Goal: Communication & Community: Answer question/provide support

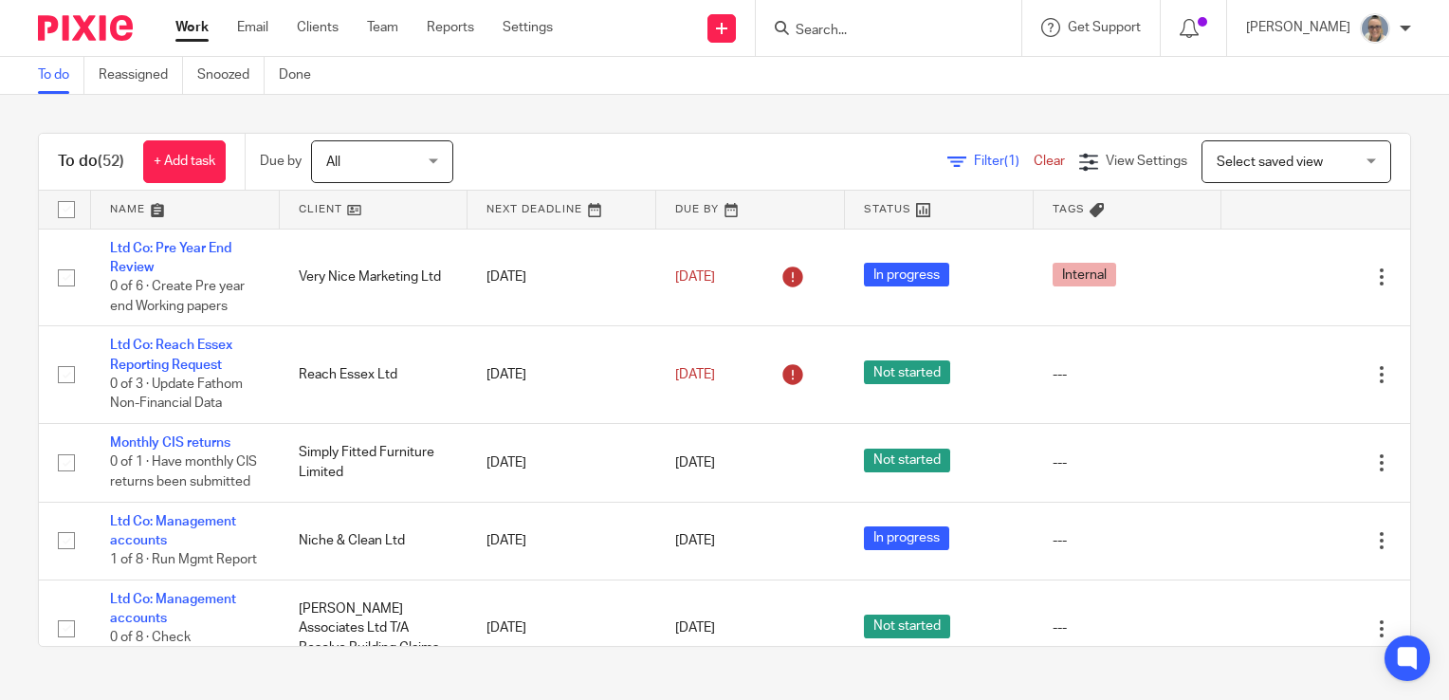
click at [916, 49] on div at bounding box center [888, 28] width 265 height 56
click at [913, 28] on input "Search" at bounding box center [878, 31] width 171 height 17
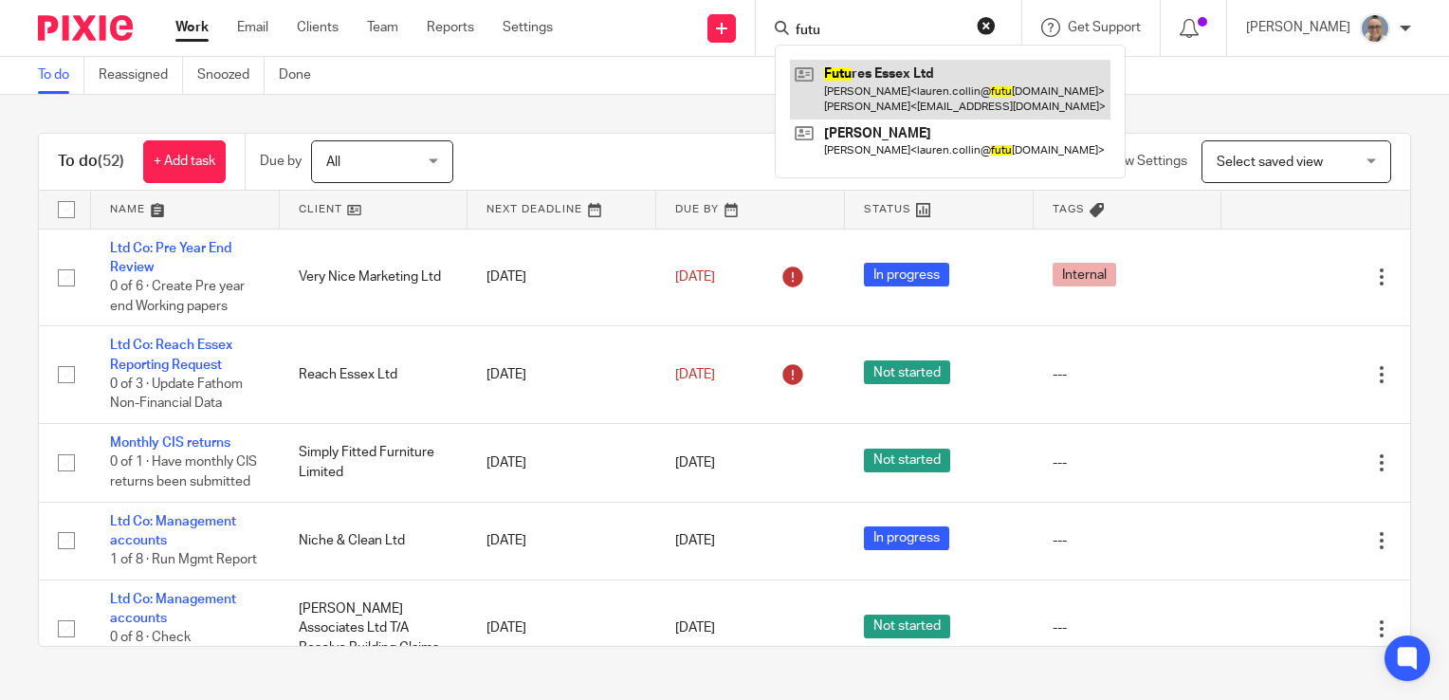
type input "futu"
click at [906, 78] on link at bounding box center [950, 89] width 320 height 59
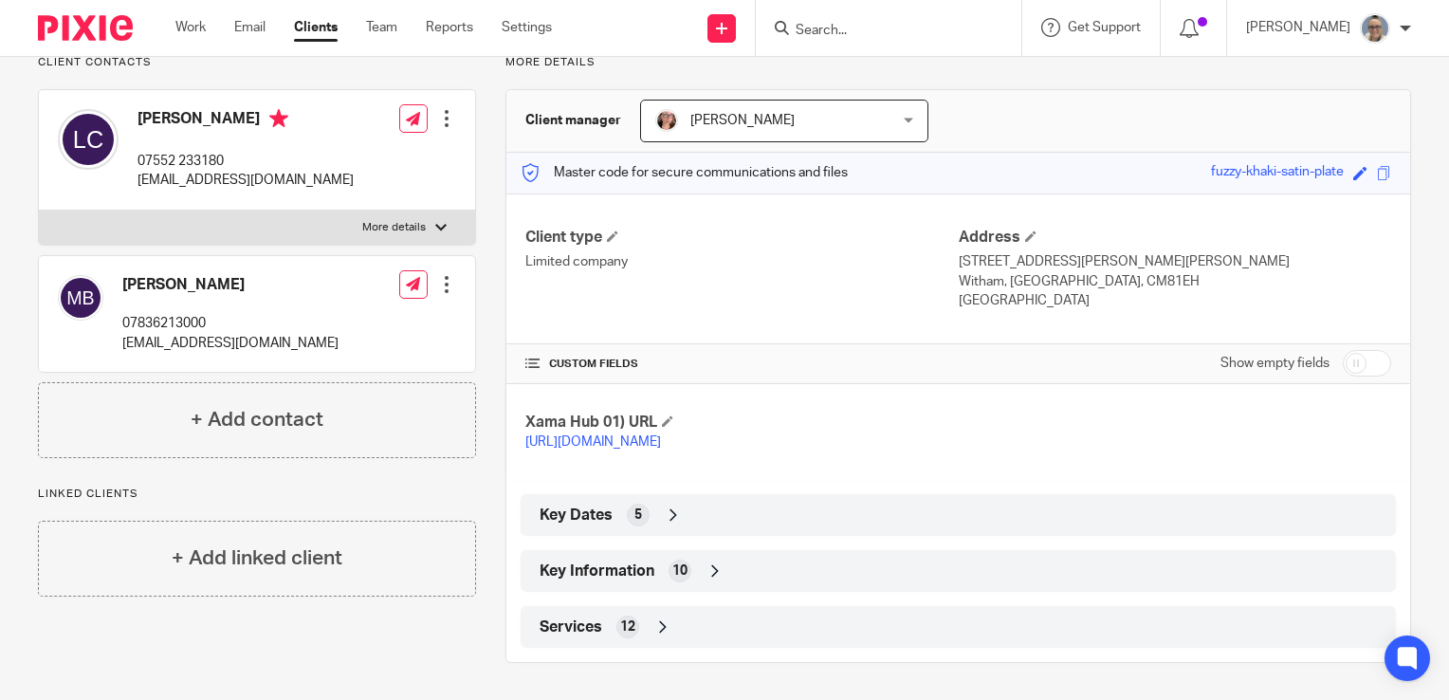
scroll to position [166, 0]
click at [574, 574] on span "Key Information" at bounding box center [596, 570] width 115 height 20
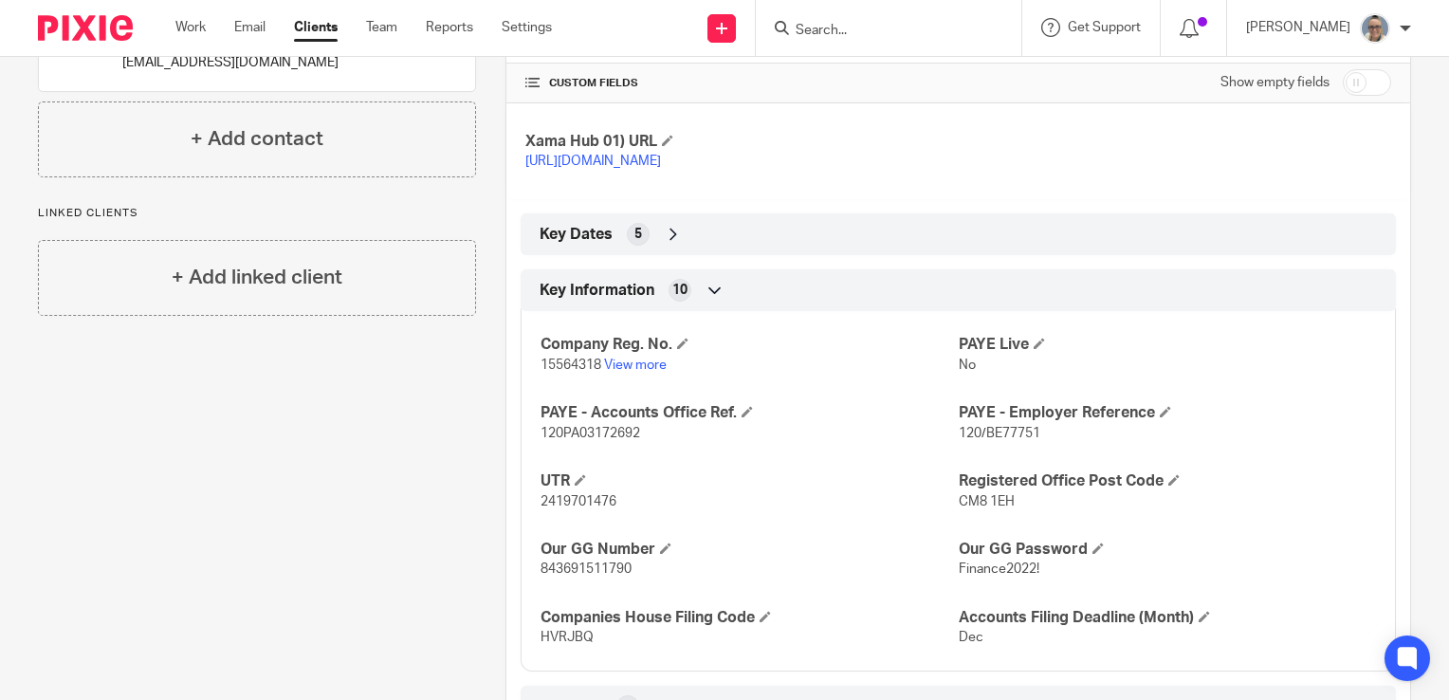
scroll to position [526, 0]
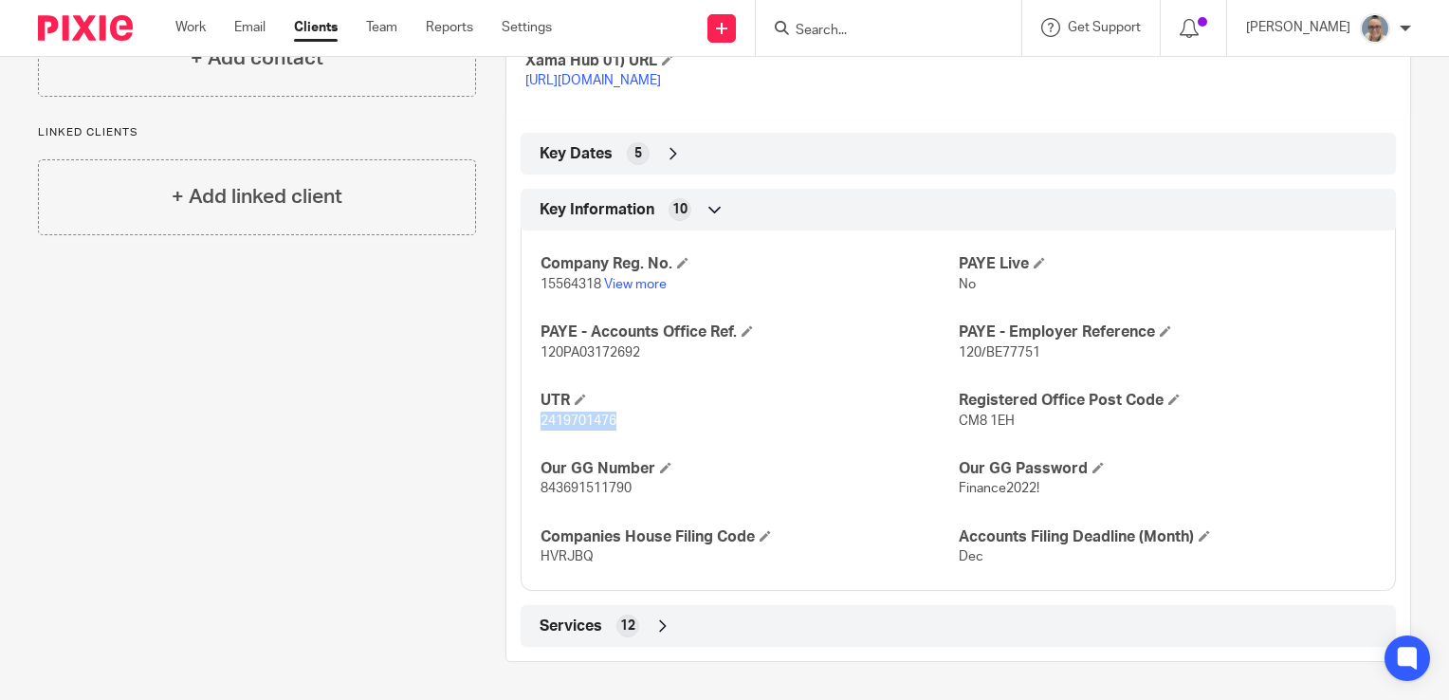
drag, startPoint x: 609, startPoint y: 424, endPoint x: 533, endPoint y: 423, distance: 75.8
click at [533, 423] on div "Company Reg. No. 15564318 View more PAYE Live No PAYE - Accounts Office Ref. 12…" at bounding box center [957, 403] width 875 height 374
drag, startPoint x: 533, startPoint y: 423, endPoint x: 543, endPoint y: 423, distance: 10.4
copy span "2419701476"
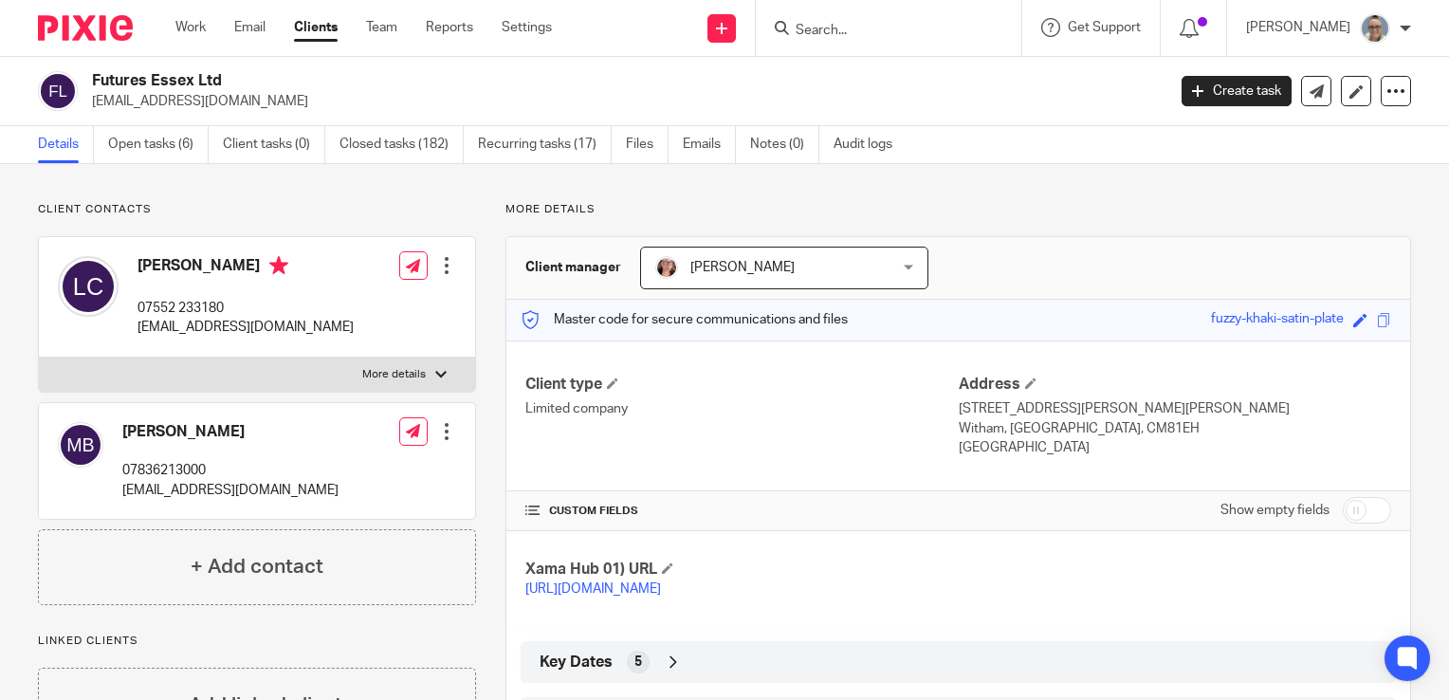
drag, startPoint x: 341, startPoint y: 330, endPoint x: 138, endPoint y: 331, distance: 202.9
click at [138, 331] on div "Lauren Collin 07552 233180 lauren.collin@futures-essex.co.uk Edit contact Creat…" at bounding box center [257, 297] width 436 height 120
drag, startPoint x: 138, startPoint y: 331, endPoint x: 150, endPoint y: 323, distance: 13.7
copy p "auren.collin@futures-essex.co.uk"
drag, startPoint x: 303, startPoint y: 493, endPoint x: 121, endPoint y: 493, distance: 182.0
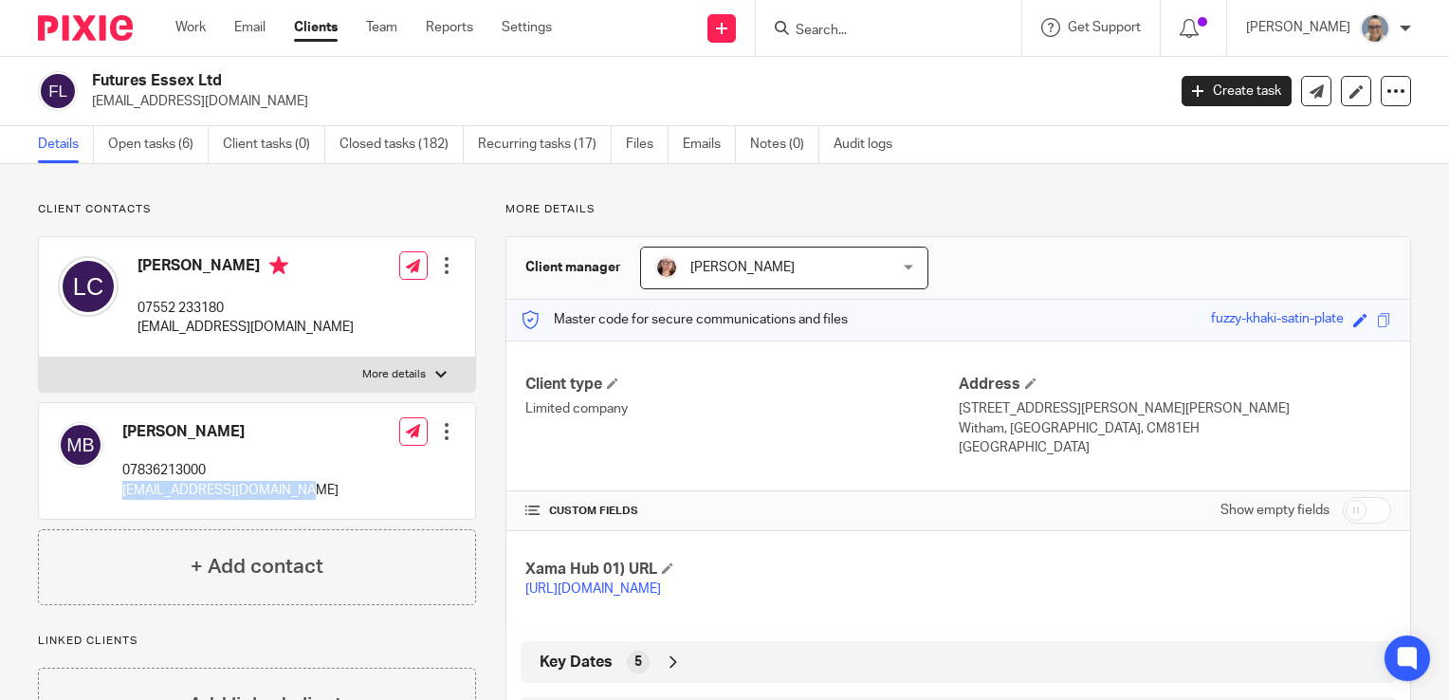
click at [121, 493] on div "Michael Bradbrook 07836213000 mbradbrook@btinternet.com Edit contact Create cli…" at bounding box center [257, 461] width 436 height 116
copy p "mbradbrook@btinternet.com"
click at [182, 152] on link "Open tasks (6)" at bounding box center [158, 144] width 100 height 37
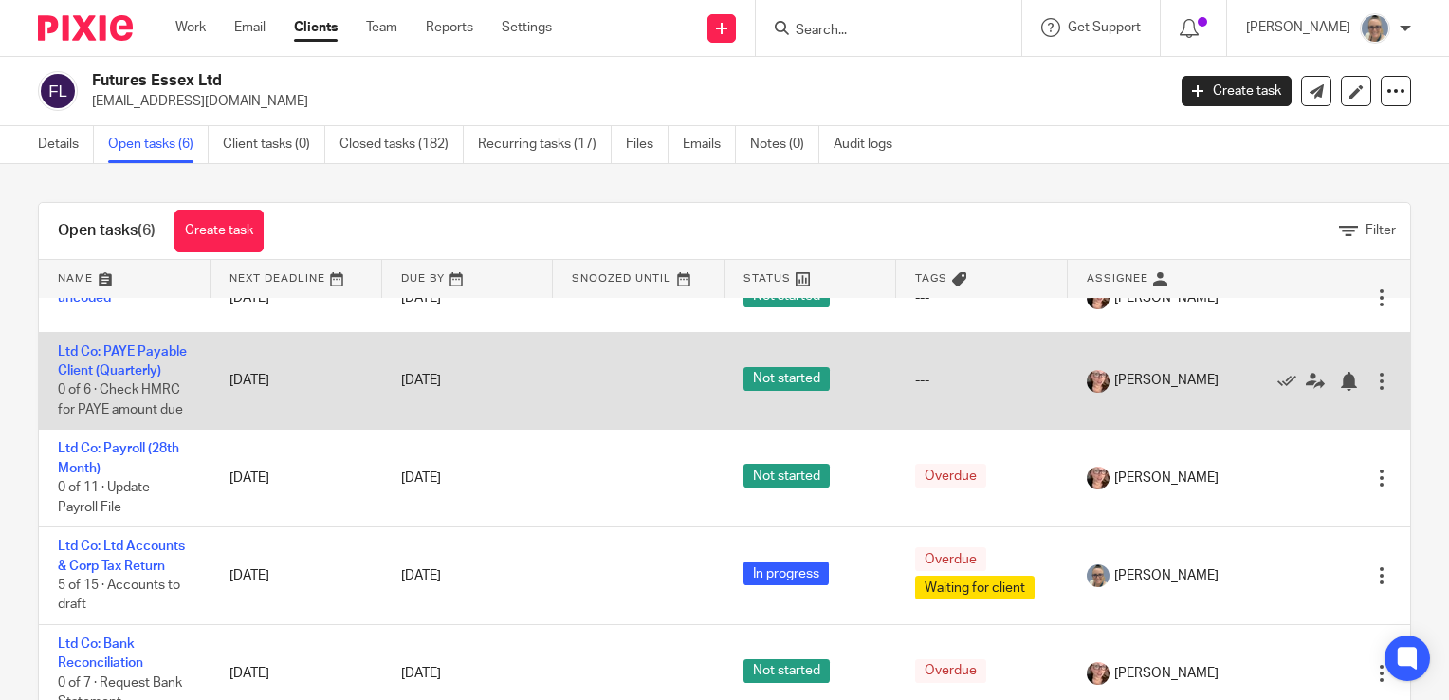
scroll to position [159, 0]
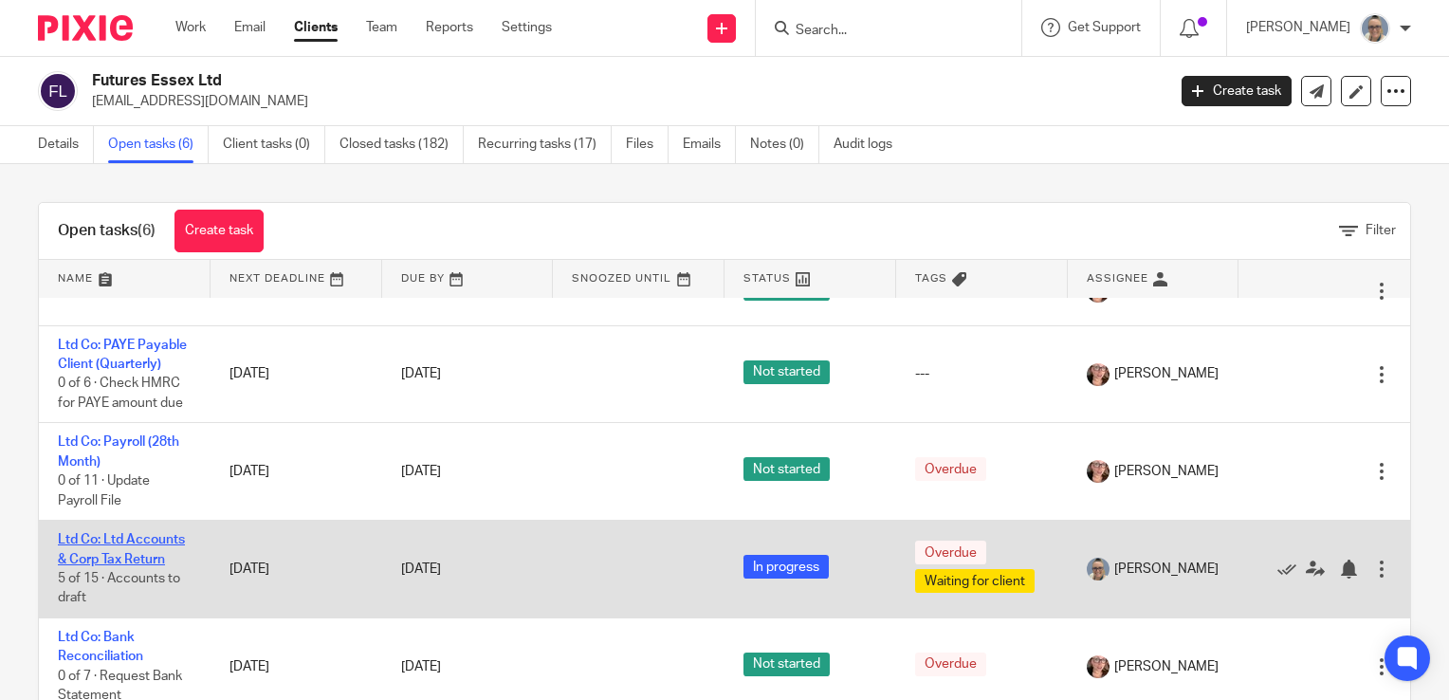
click at [100, 533] on link "Ltd Co: Ltd Accounts & Corp Tax Return" at bounding box center [121, 549] width 127 height 32
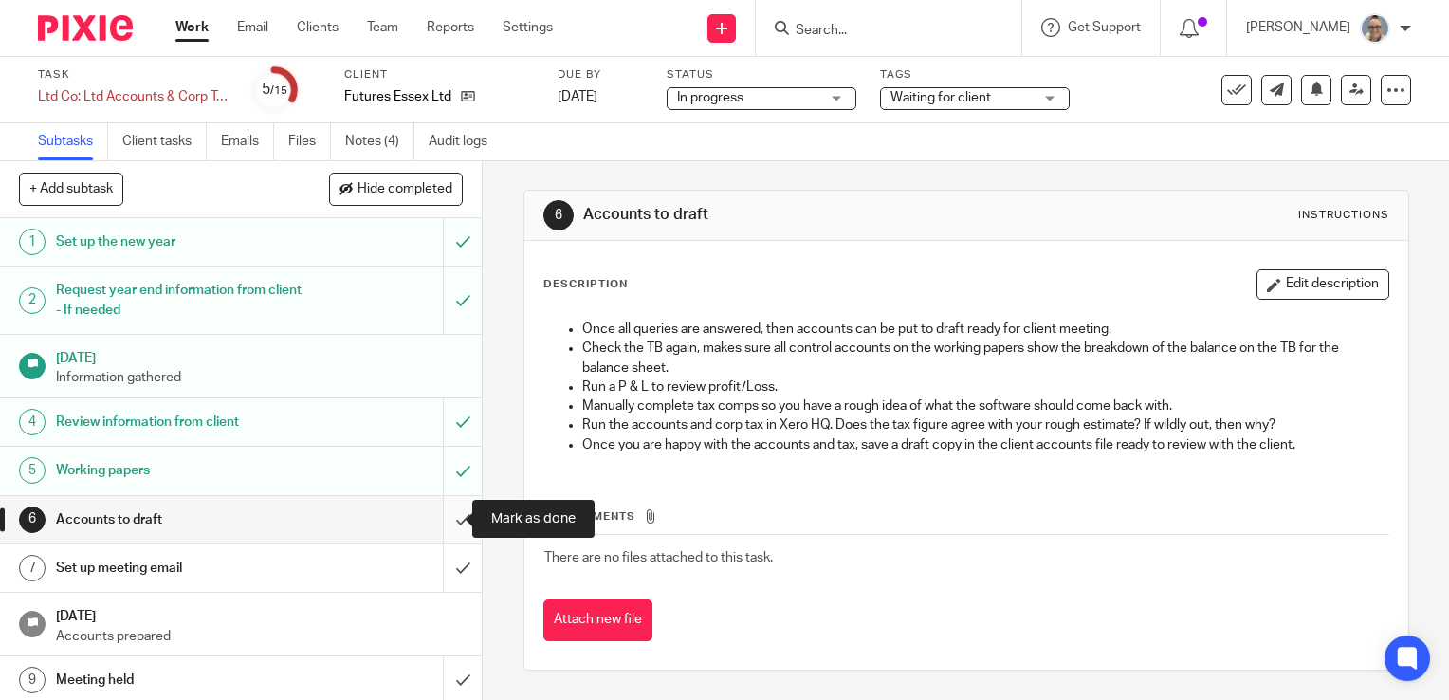
click at [440, 524] on input "submit" at bounding box center [241, 519] width 482 height 47
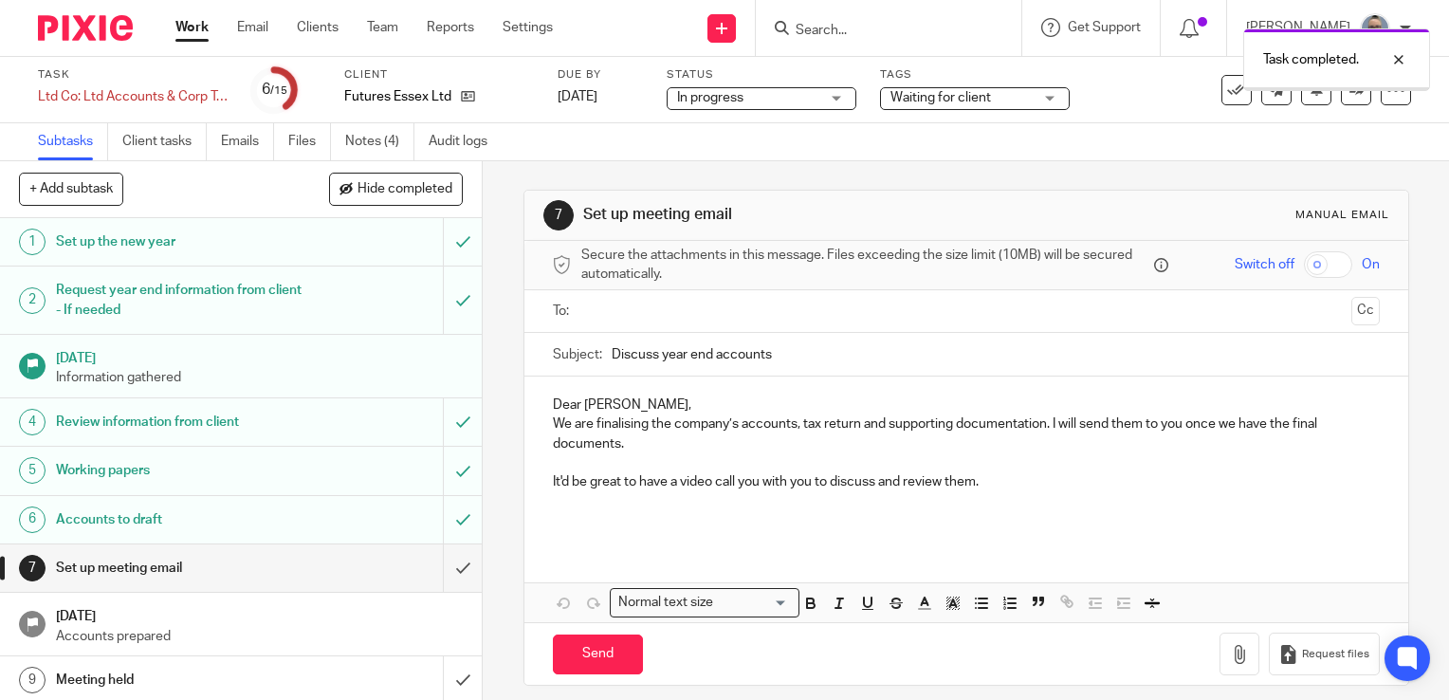
scroll to position [95, 0]
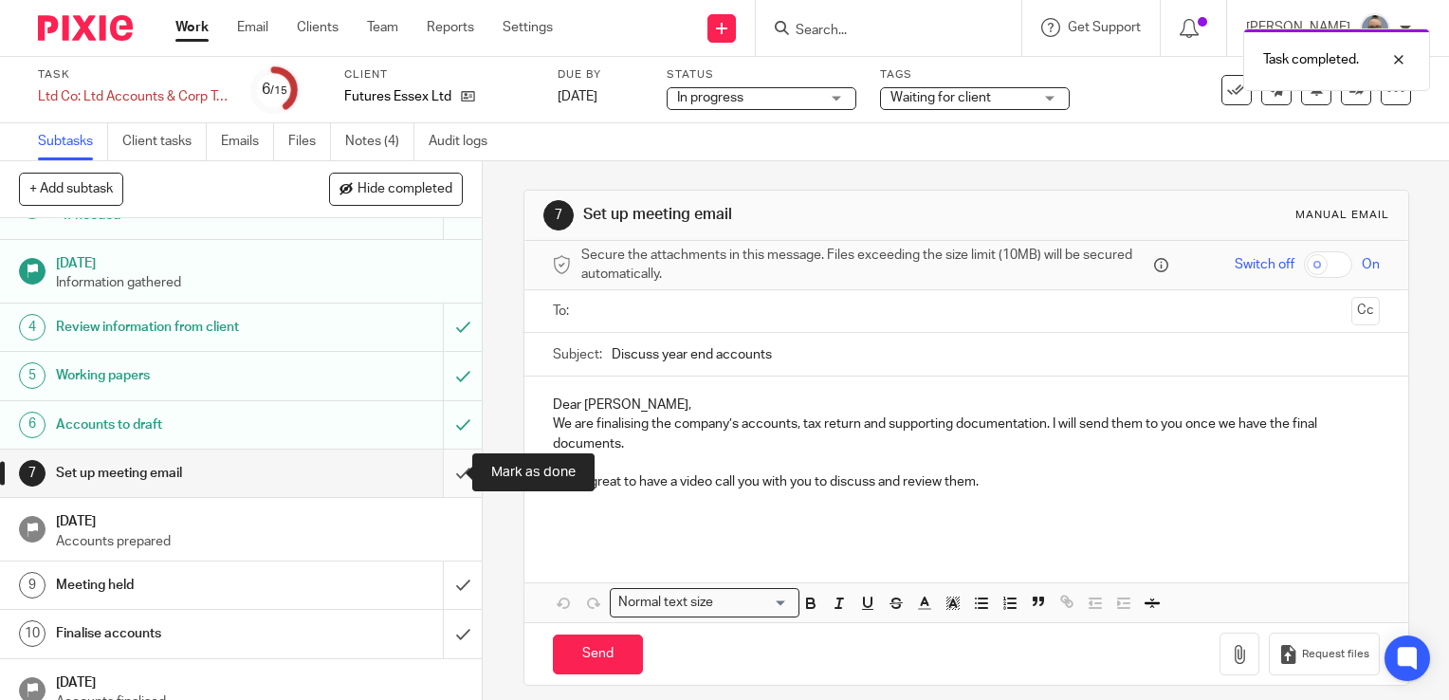
click at [433, 461] on input "submit" at bounding box center [241, 472] width 482 height 47
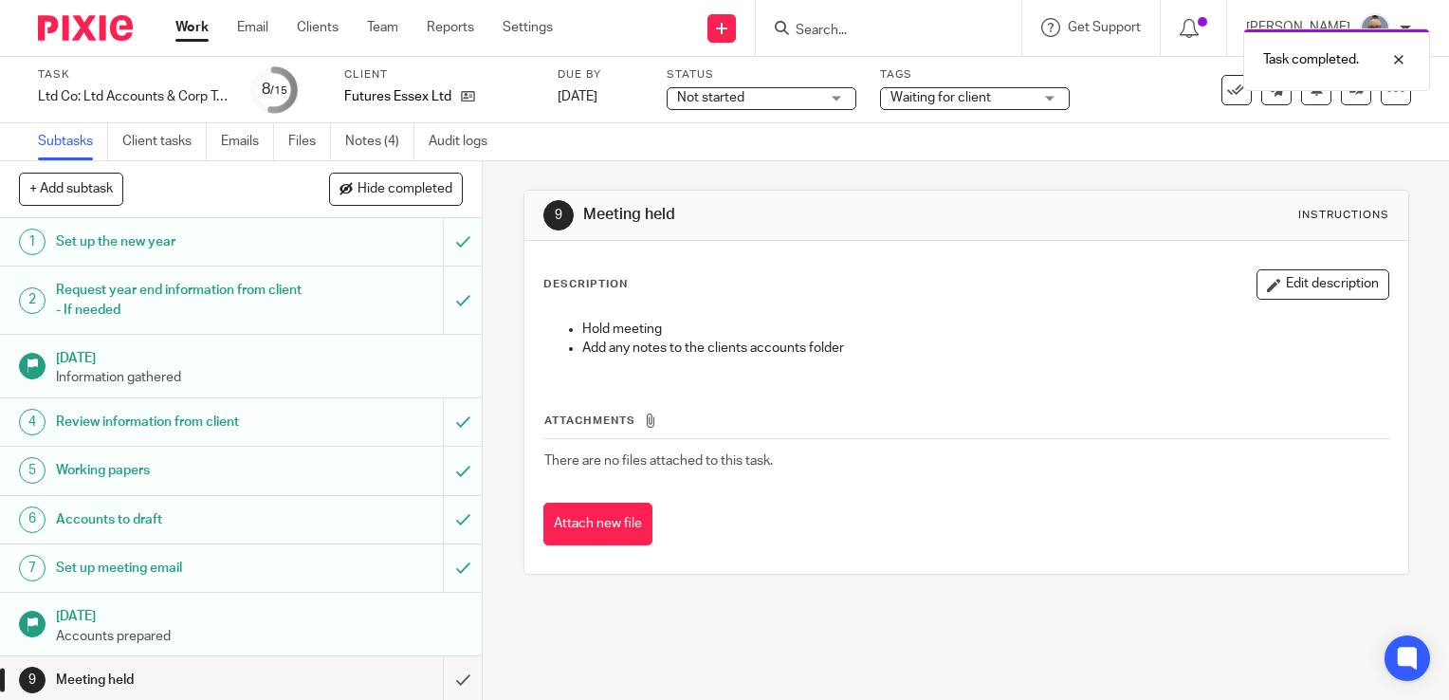
click at [796, 94] on span "Not started" at bounding box center [748, 98] width 142 height 20
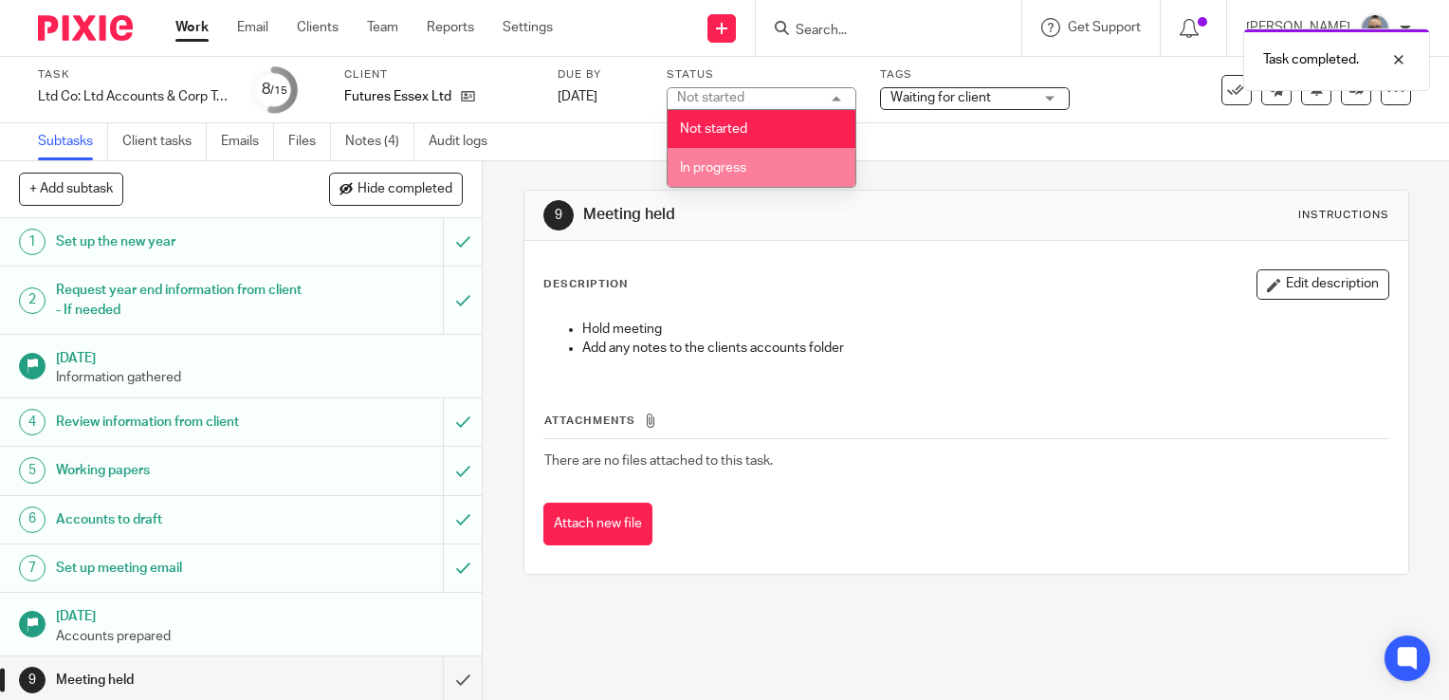
click at [766, 155] on li "In progress" at bounding box center [761, 167] width 188 height 39
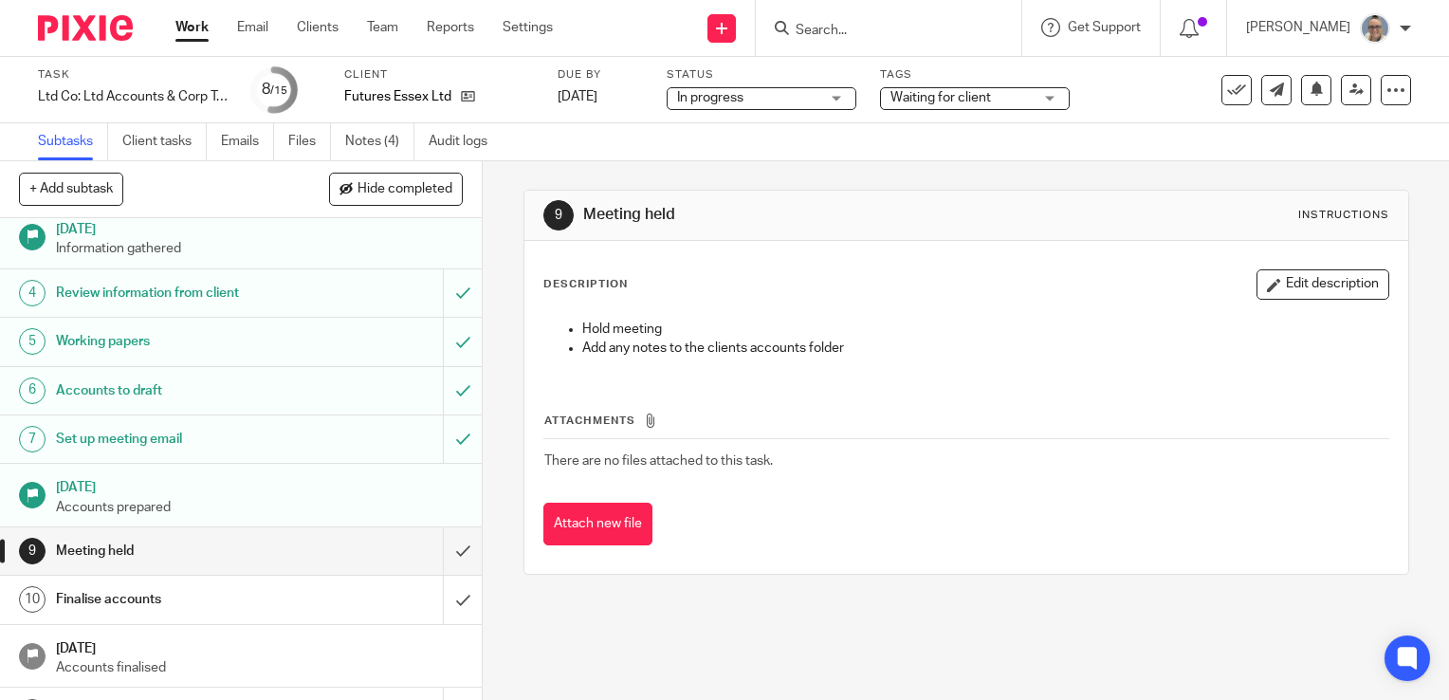
scroll to position [190, 0]
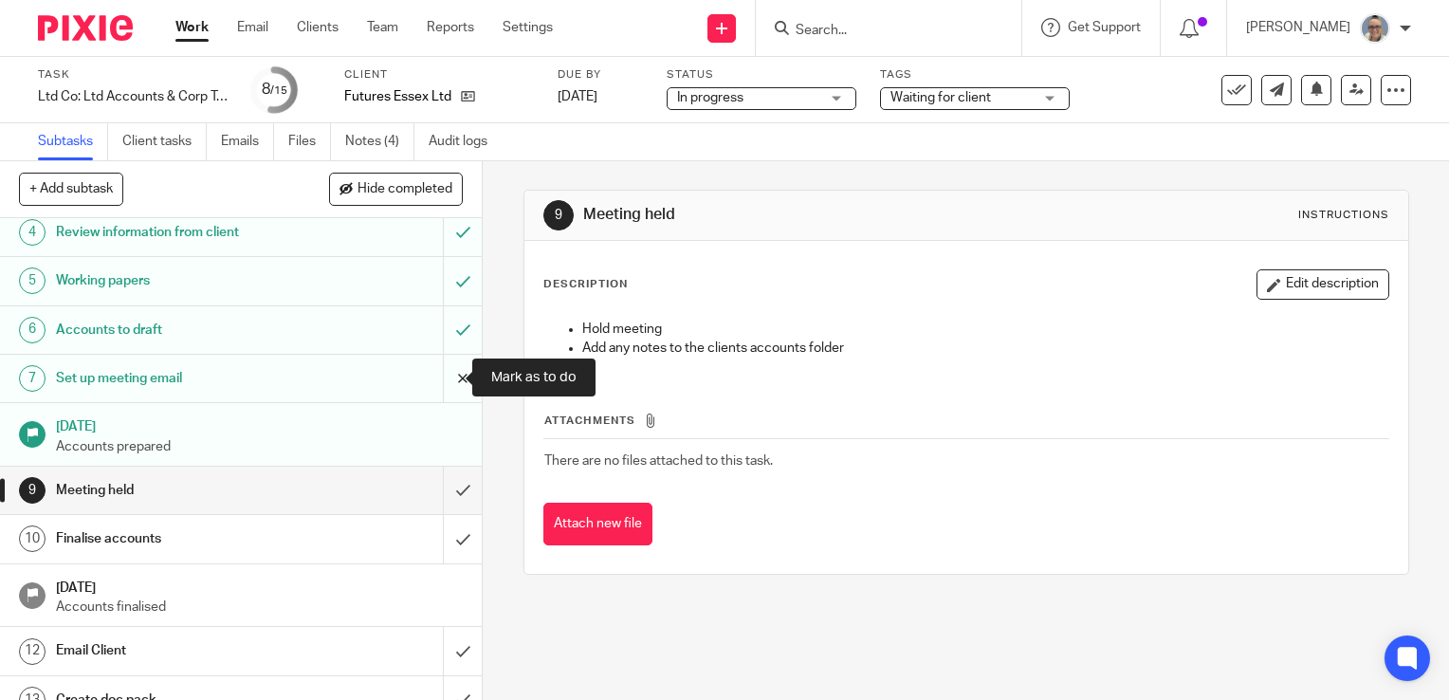
click at [447, 377] on input "submit" at bounding box center [241, 378] width 482 height 47
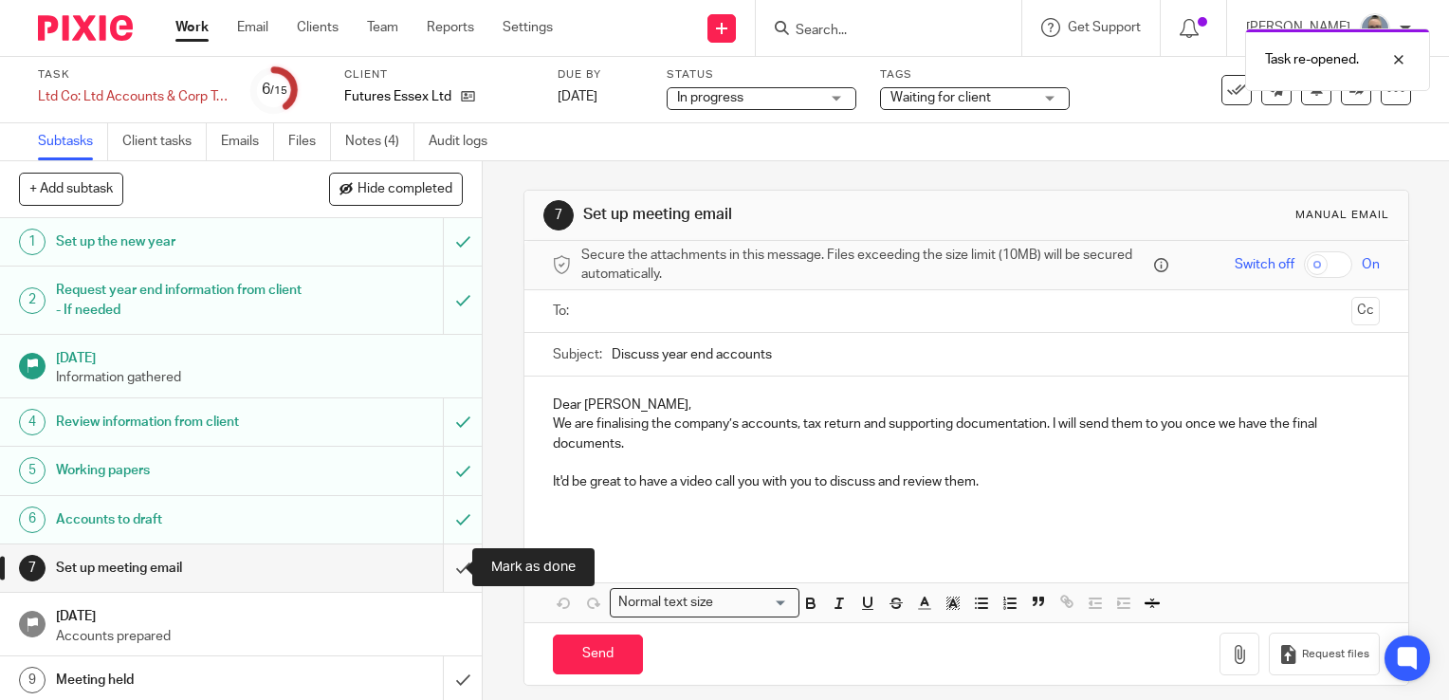
click at [446, 571] on input "submit" at bounding box center [241, 567] width 482 height 47
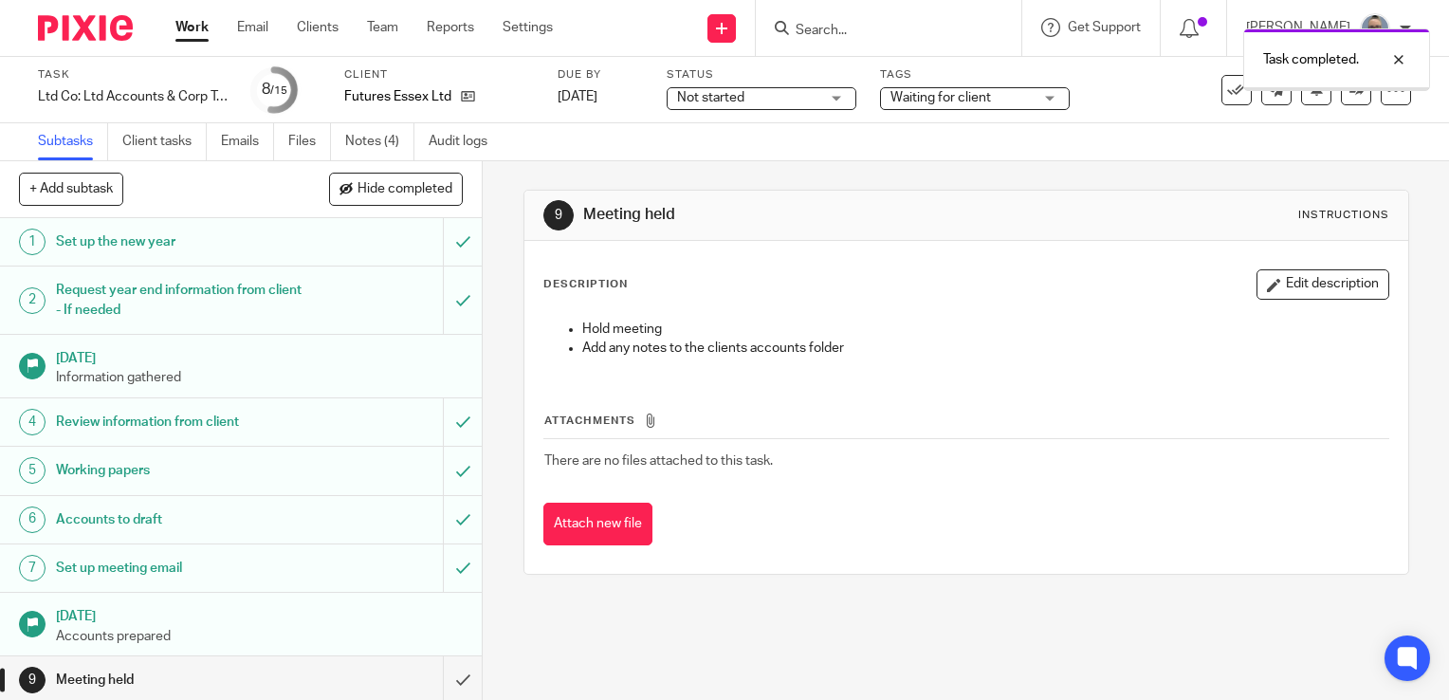
scroll to position [190, 0]
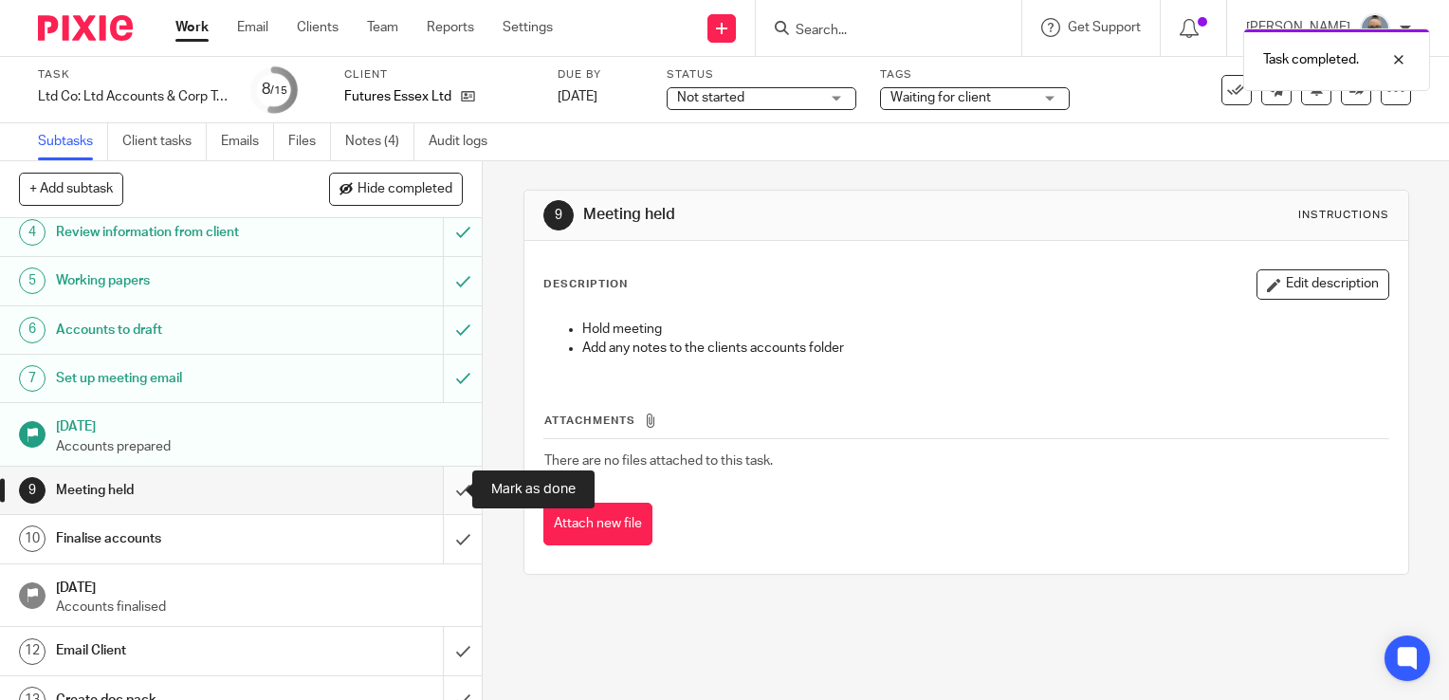
click at [442, 499] on input "submit" at bounding box center [241, 489] width 482 height 47
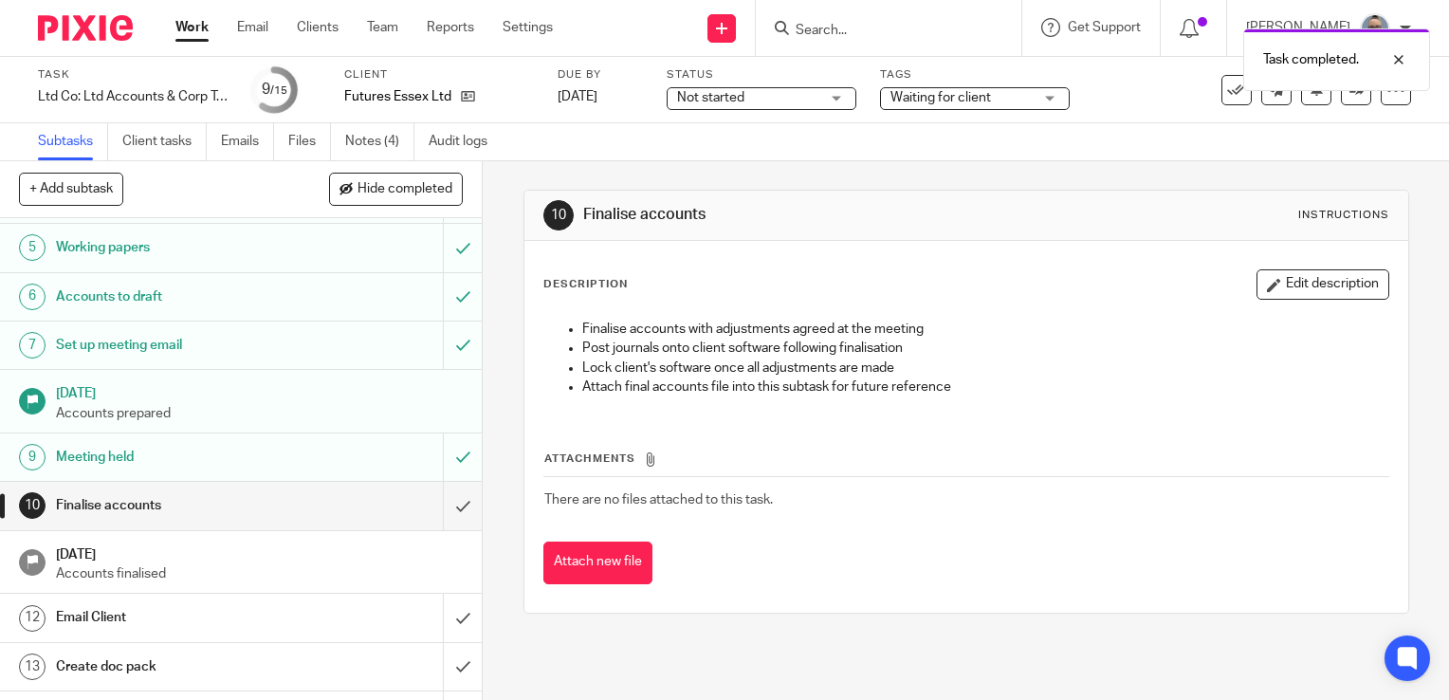
scroll to position [284, 0]
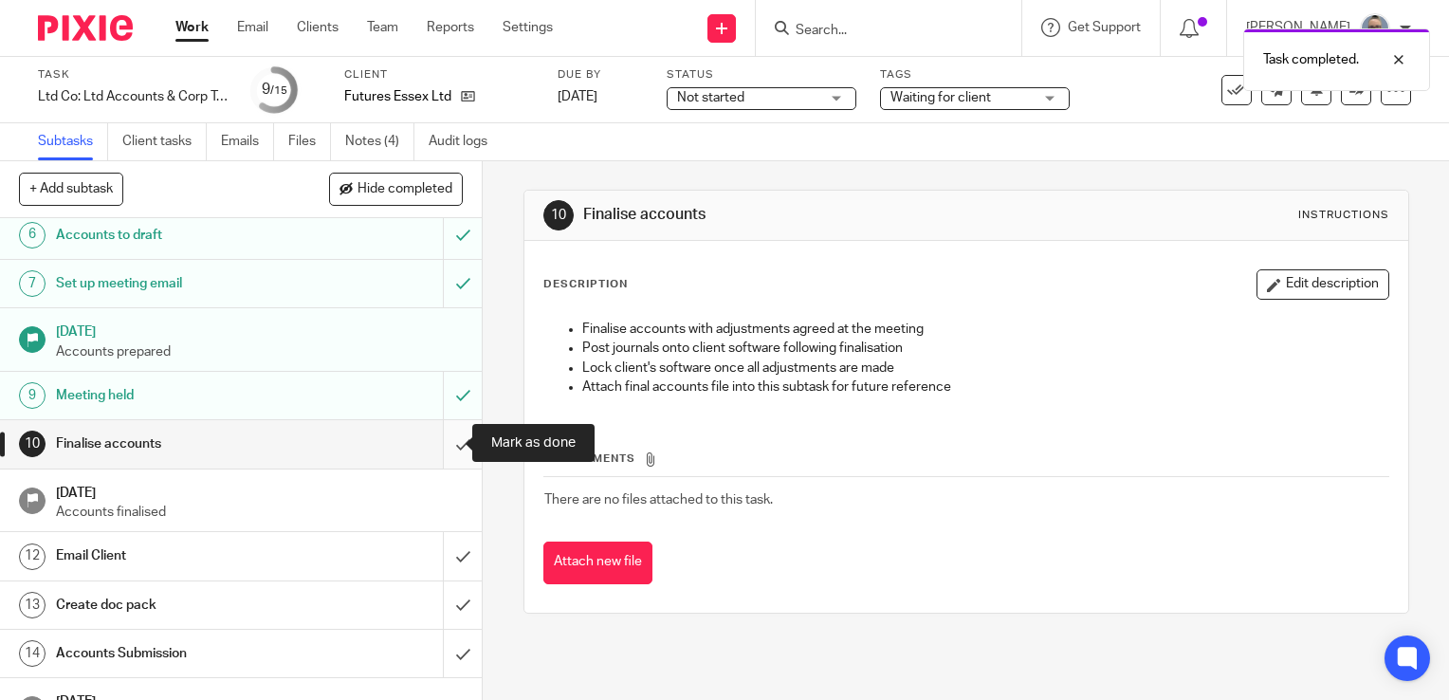
click at [431, 444] on input "submit" at bounding box center [241, 443] width 482 height 47
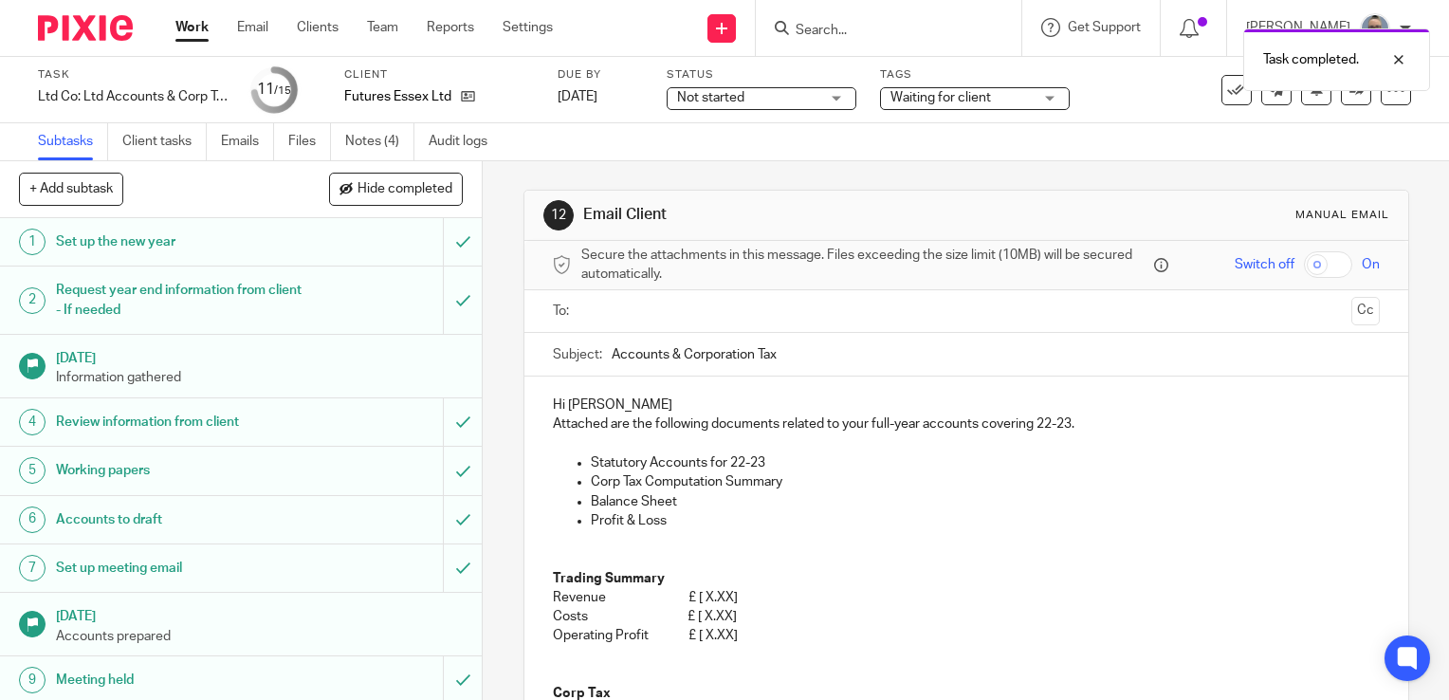
click at [633, 405] on p "Hi Lauren" at bounding box center [966, 404] width 827 height 19
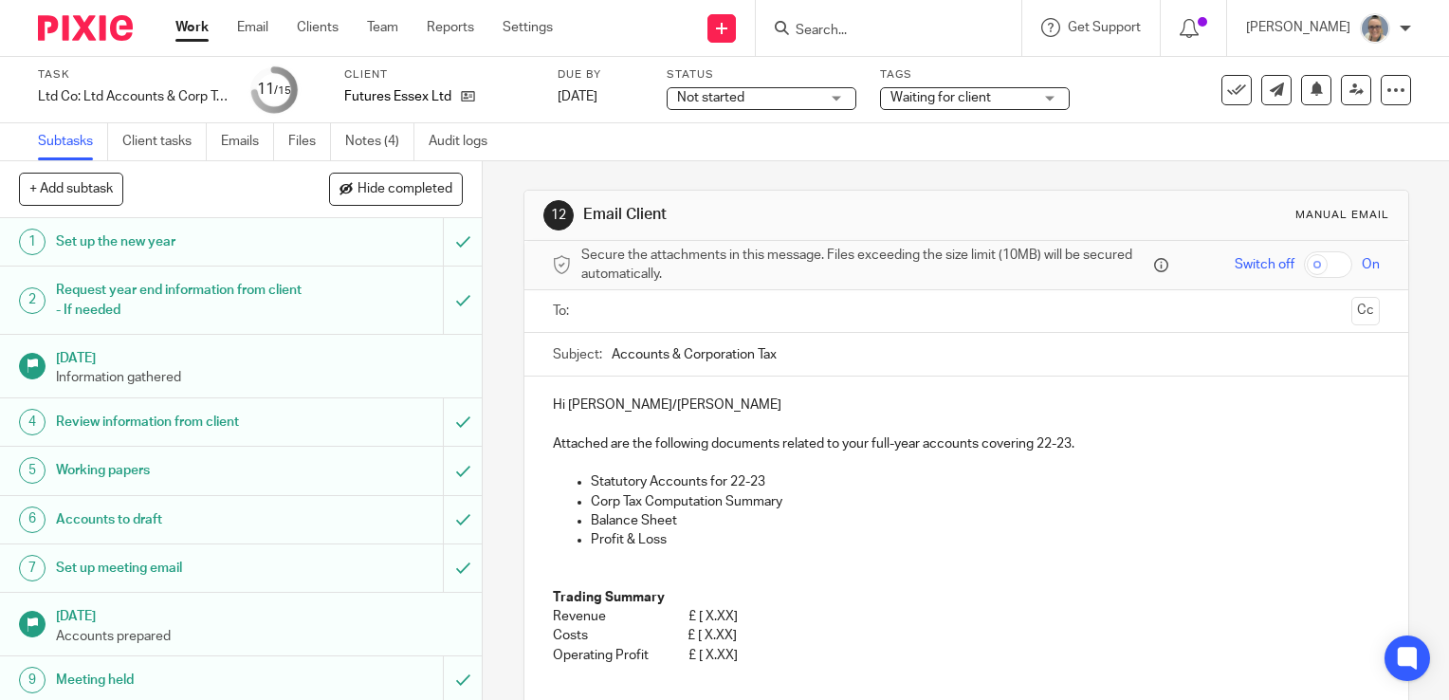
click at [634, 313] on input "text" at bounding box center [965, 312] width 755 height 22
click at [827, 311] on input "text" at bounding box center [1045, 313] width 594 height 37
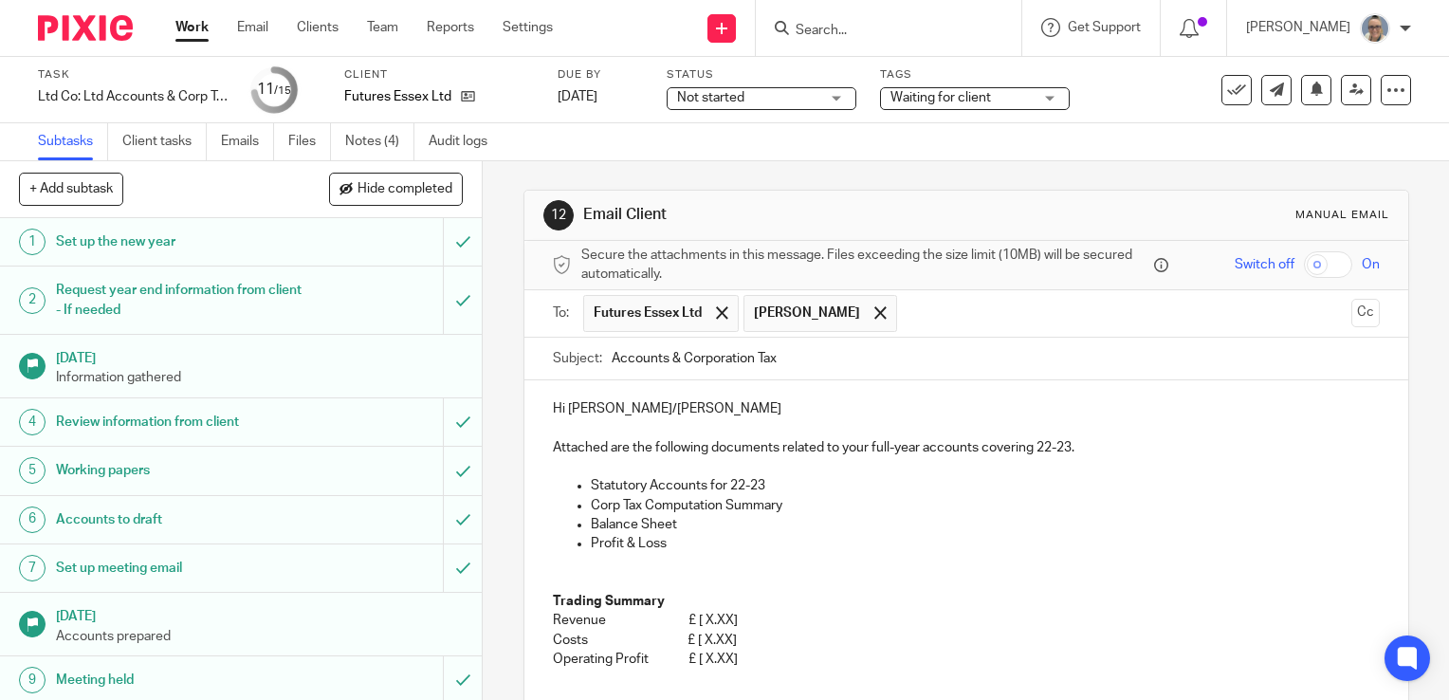
click at [851, 365] on input "Accounts & Corporation Tax" at bounding box center [995, 358] width 768 height 43
type input "Accounts & Corporation Tax for the year end 31st March 2025"
drag, startPoint x: 1066, startPoint y: 443, endPoint x: 1043, endPoint y: 443, distance: 22.8
click at [1043, 443] on p "Attached are the following documents related to your full-year accounts coverin…" at bounding box center [966, 447] width 827 height 19
drag, startPoint x: 758, startPoint y: 481, endPoint x: 734, endPoint y: 481, distance: 24.6
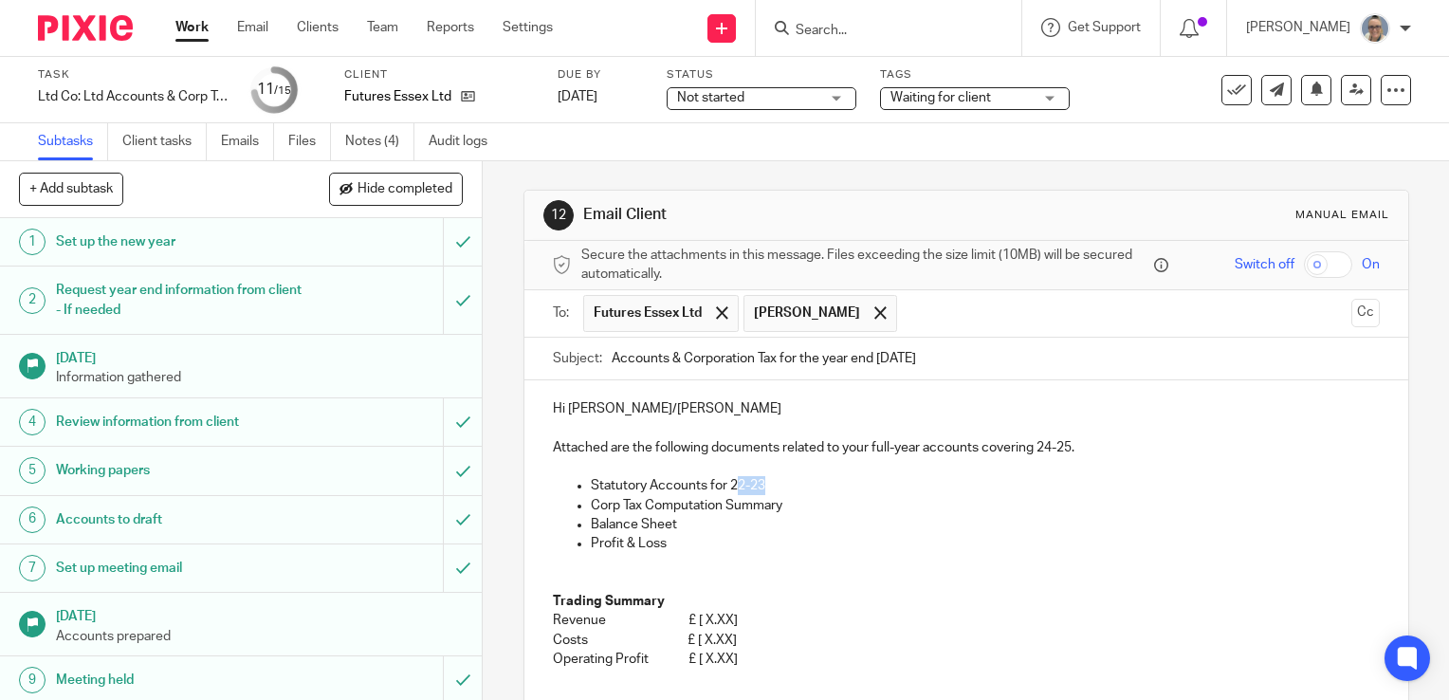
click at [734, 481] on p "Statutory Accounts for 22-23" at bounding box center [985, 485] width 789 height 19
click at [729, 517] on p "Balance Sheet" at bounding box center [985, 524] width 789 height 19
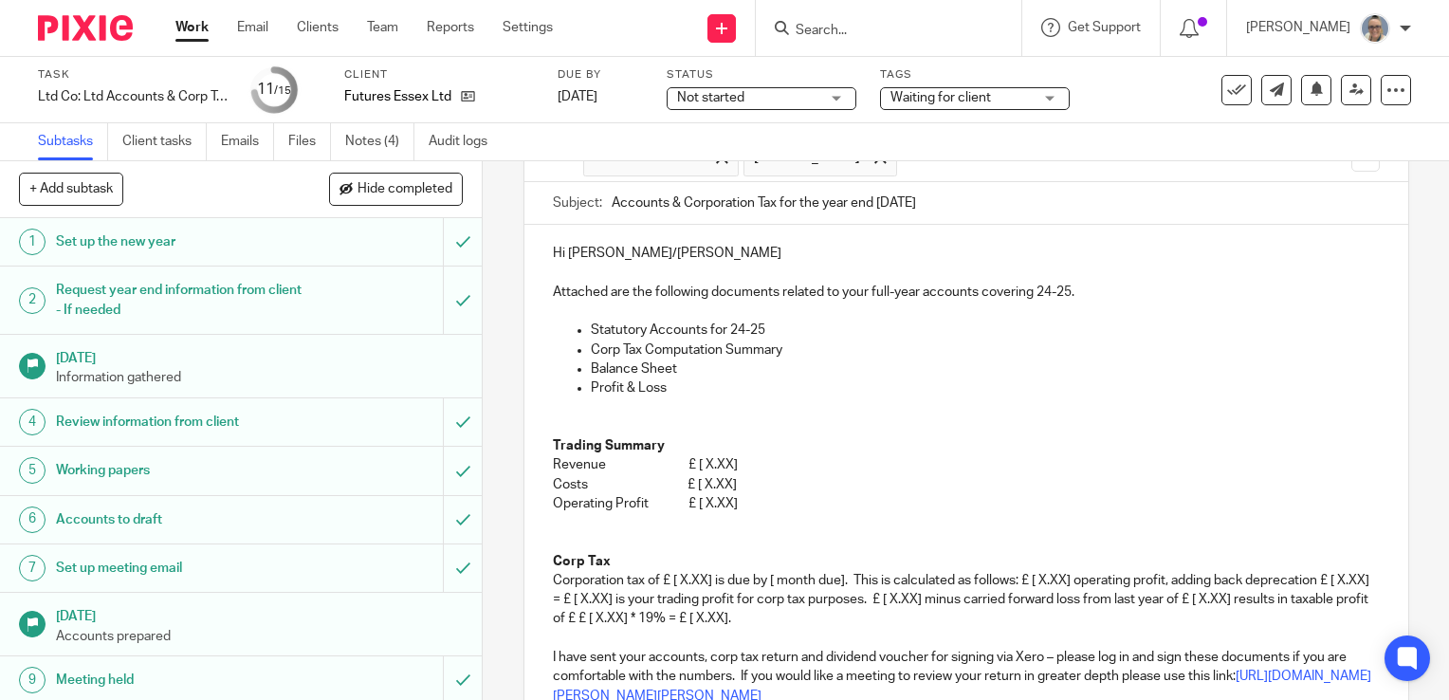
scroll to position [190, 0]
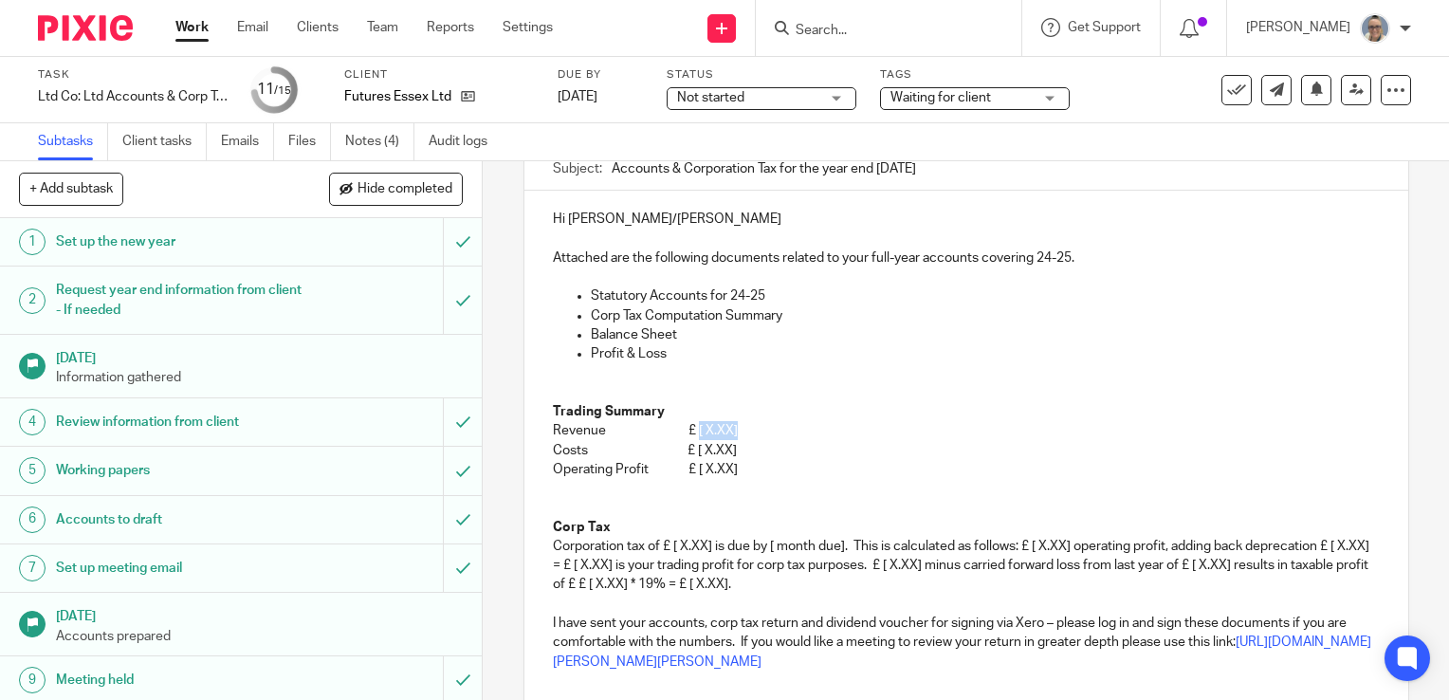
drag, startPoint x: 730, startPoint y: 428, endPoint x: 693, endPoint y: 430, distance: 37.1
click at [693, 430] on p "Revenue £ [ X.XX]" at bounding box center [966, 430] width 827 height 19
drag, startPoint x: 756, startPoint y: 451, endPoint x: 697, endPoint y: 451, distance: 58.8
click at [697, 451] on p "Costs £ [ X.XX]" at bounding box center [966, 450] width 827 height 19
drag, startPoint x: 737, startPoint y: 468, endPoint x: 694, endPoint y: 472, distance: 42.8
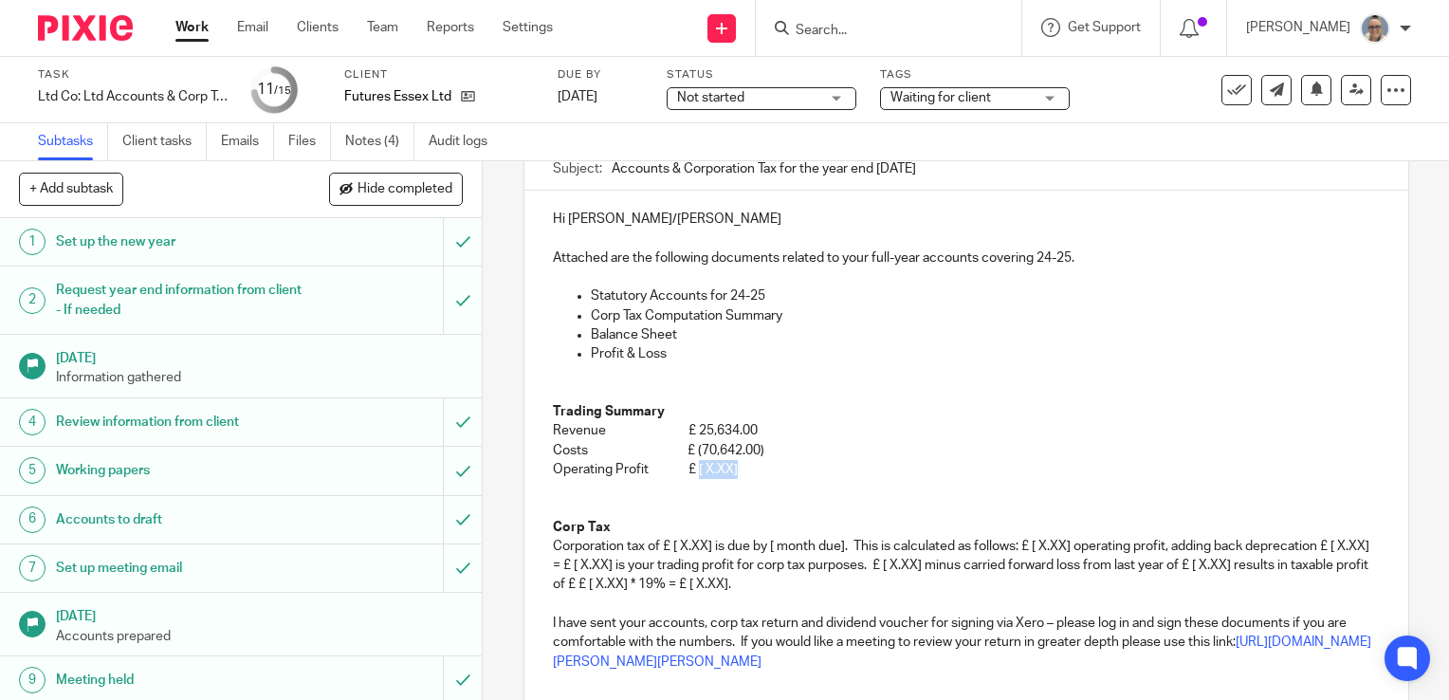
click at [694, 472] on p "Operating Profit £ [ X.XX]" at bounding box center [966, 469] width 827 height 19
click at [688, 445] on p "Costs £ (70,642.00)" at bounding box center [966, 450] width 827 height 19
click at [686, 445] on p "Costs £ (70,642.00)" at bounding box center [966, 450] width 827 height 19
click at [694, 448] on p "Costs £ (70,642.00)" at bounding box center [966, 450] width 827 height 19
click at [664, 542] on p "Corporation tax of £ [ X.XX] is due by [ month due]. This is calculated as foll…" at bounding box center [966, 566] width 827 height 58
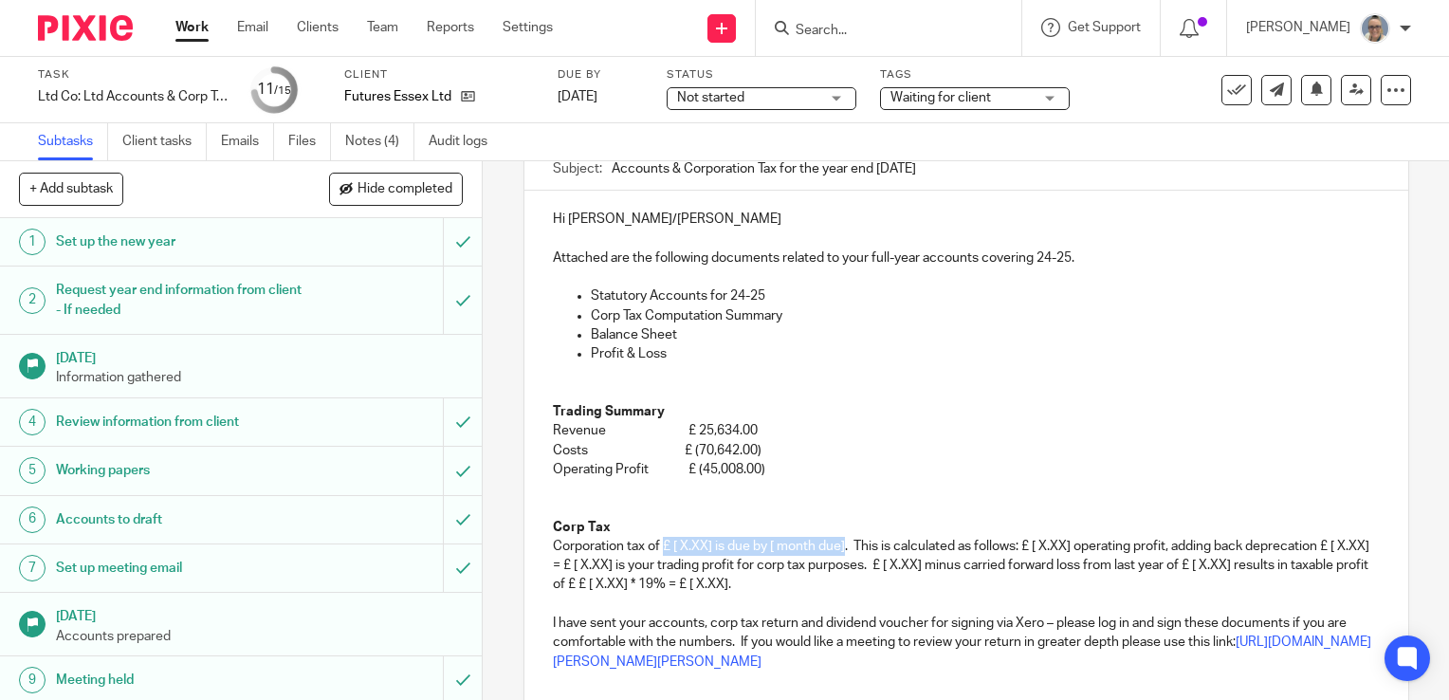
drag, startPoint x: 658, startPoint y: 546, endPoint x: 840, endPoint y: 546, distance: 182.0
click at [840, 546] on p "Corporation tax of £ [ X.XX] is due by [ month due]. This is calculated as foll…" at bounding box center [966, 566] width 827 height 58
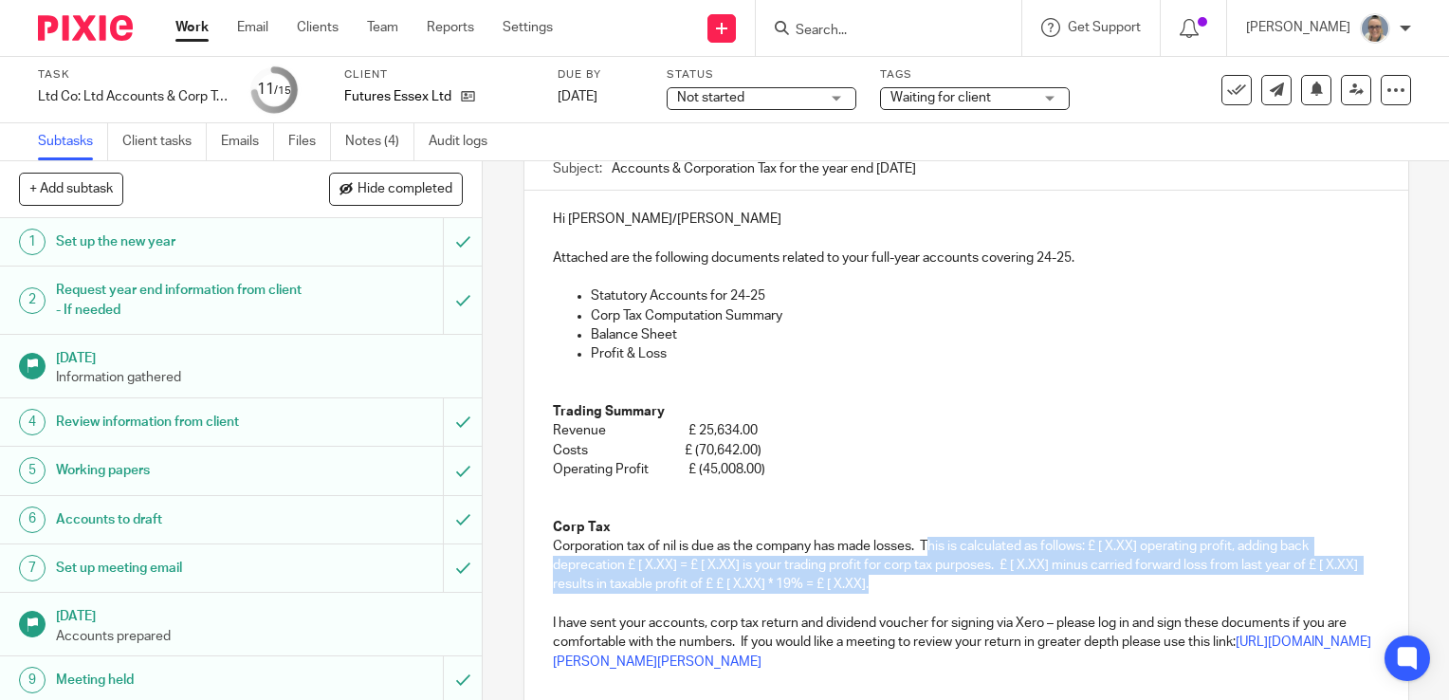
drag, startPoint x: 925, startPoint y: 538, endPoint x: 939, endPoint y: 574, distance: 38.4
click at [939, 574] on p "Corporation tax of nil is due as the company has made losses. This is calculate…" at bounding box center [966, 566] width 827 height 58
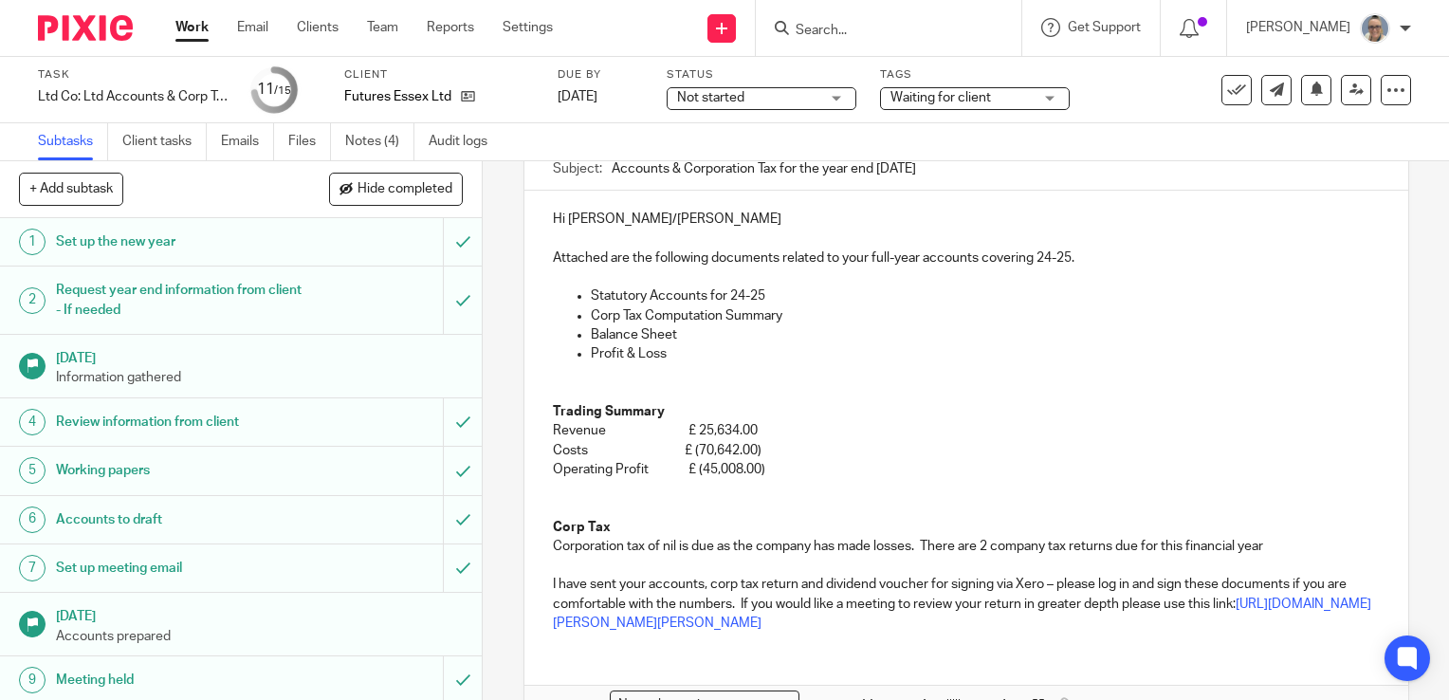
click at [923, 544] on p "Corporation tax of nil is due as the company has made losses. There are 2 compa…" at bounding box center [966, 546] width 827 height 19
click at [921, 543] on p "Corporation tax of nil is due as the company has made losses. There are 2 compa…" at bounding box center [966, 546] width 827 height 19
click at [1274, 538] on p "Corporation tax of nil is due as the company has made losses. There are 2 compa…" at bounding box center [966, 546] width 827 height 19
click at [1293, 540] on p "Corporation tax of nil is due as the company has made losses. There are 2 compa…" at bounding box center [966, 546] width 827 height 19
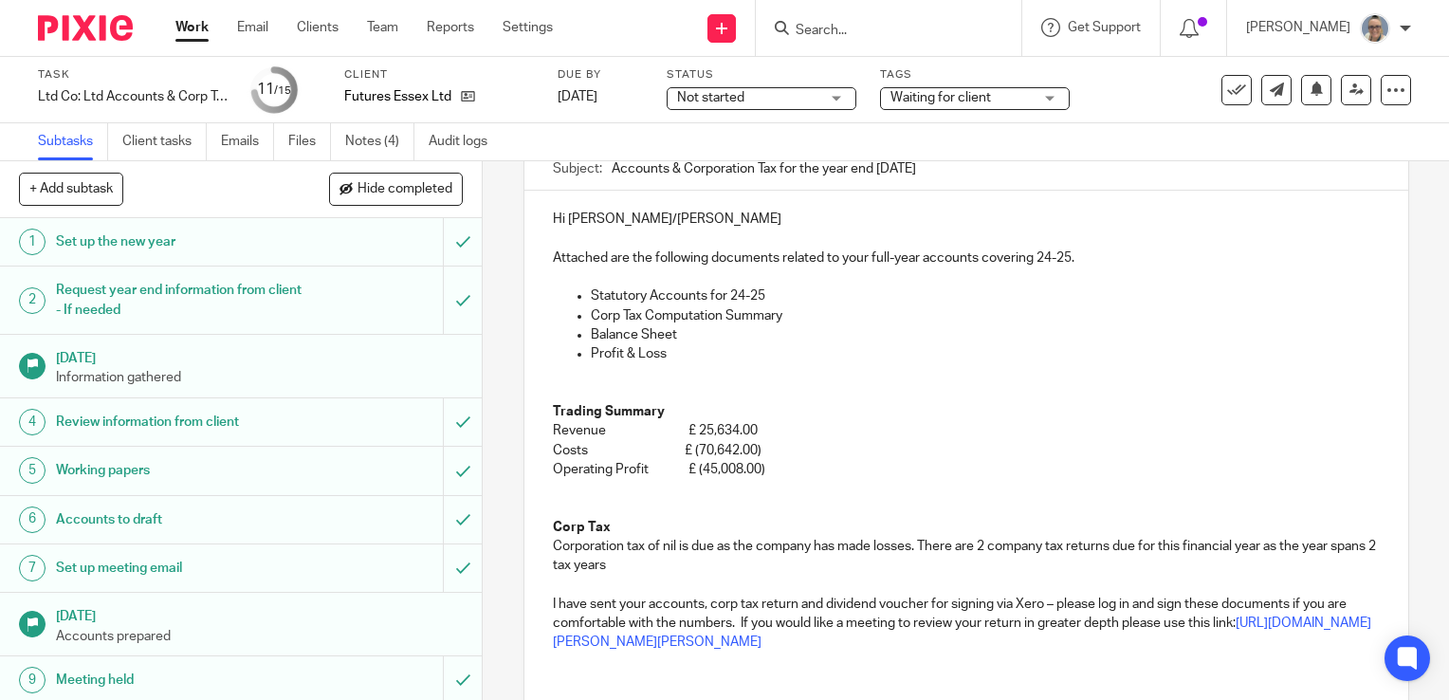
click at [1285, 539] on p "Corporation tax of nil is due as the company has made losses. There are 2 compa…" at bounding box center [966, 556] width 827 height 39
click at [1282, 543] on p "Corporation tax of nil is due as the company has made losses. There are 2 compa…" at bounding box center [966, 556] width 827 height 39
drag, startPoint x: 748, startPoint y: 567, endPoint x: 698, endPoint y: 573, distance: 50.6
click at [698, 573] on p "Corporation tax of nil is due as the company has made losses. There are 2 compa…" at bounding box center [966, 556] width 827 height 39
drag, startPoint x: 817, startPoint y: 567, endPoint x: 839, endPoint y: 567, distance: 21.8
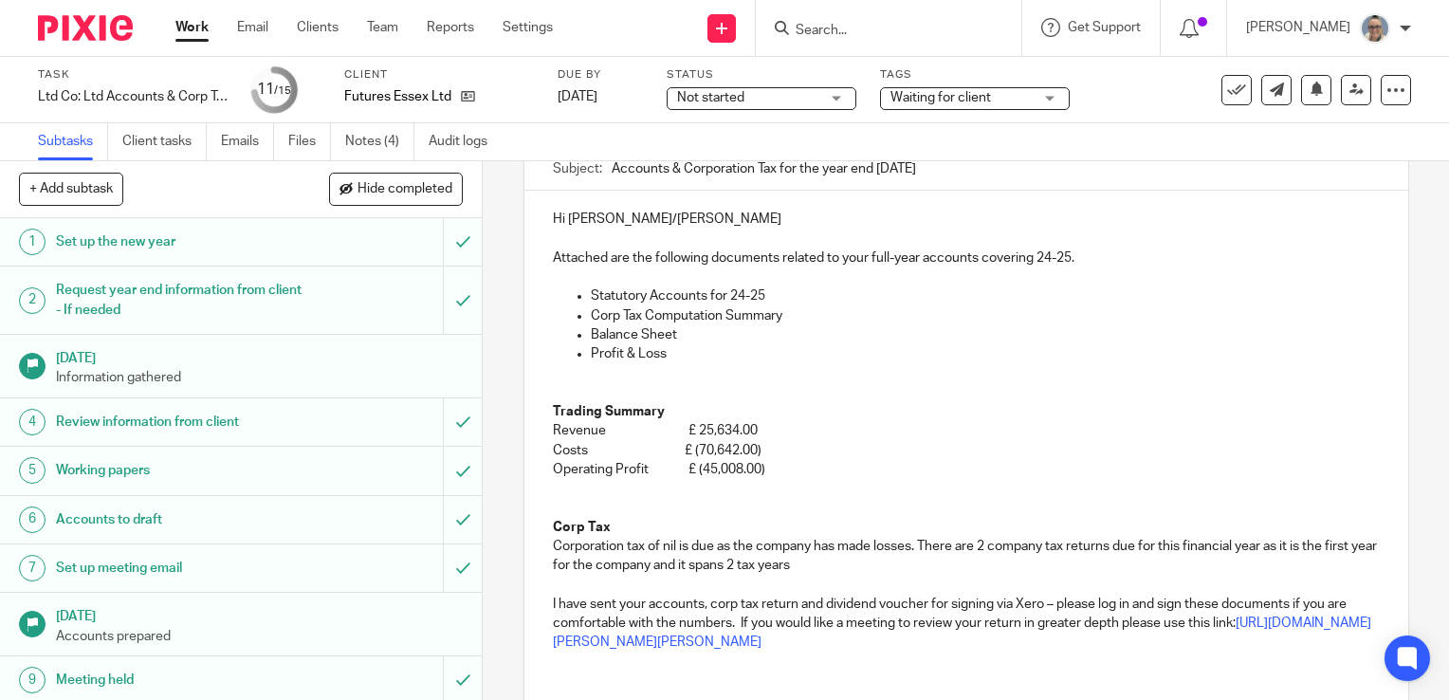
click at [823, 567] on p "Corporation tax of nil is due as the company has made losses. There are 2 compa…" at bounding box center [966, 556] width 827 height 39
click at [667, 550] on p "Corporation tax of nil is due as the company has made losses. There are 2 compa…" at bounding box center [966, 556] width 827 height 39
click at [672, 544] on p "Corporation tax of nil is due as the company has made losses. There are 2 compa…" at bounding box center [966, 556] width 827 height 39
drag, startPoint x: 684, startPoint y: 544, endPoint x: 550, endPoint y: 538, distance: 134.7
click at [553, 538] on p "Corporation tax of nil is due as the company has made losses. There are 2 compa…" at bounding box center [966, 556] width 827 height 39
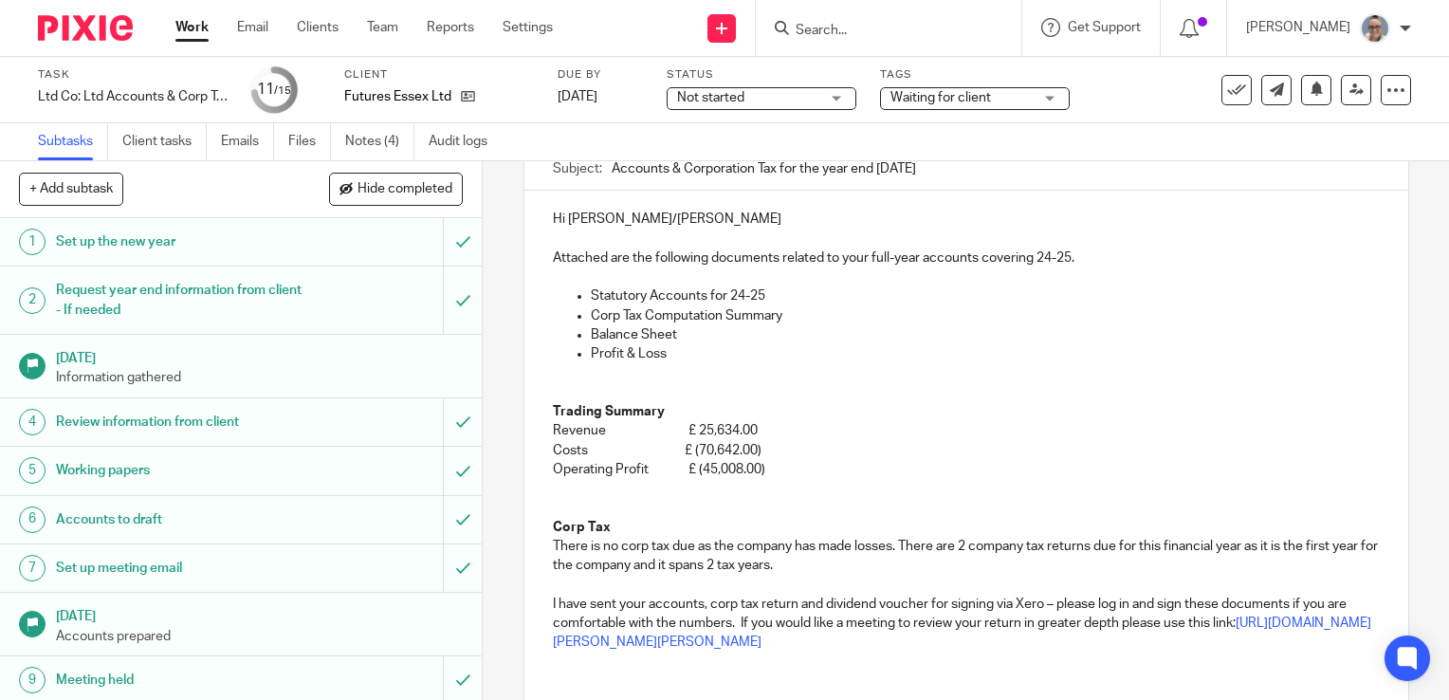
click at [643, 544] on p "There is no corp tax due as the company has made losses. There are 2 company ta…" at bounding box center [966, 556] width 827 height 39
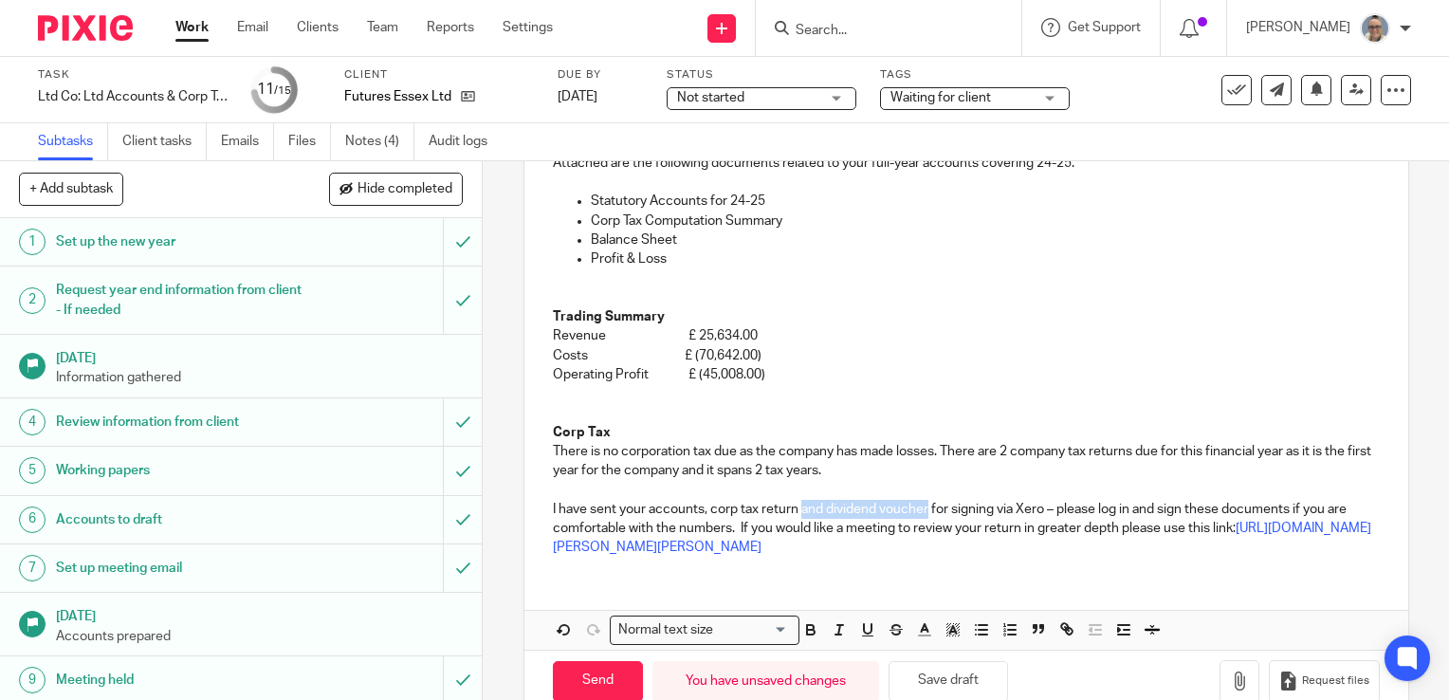
drag, startPoint x: 925, startPoint y: 506, endPoint x: 794, endPoint y: 503, distance: 130.9
click at [794, 503] on p "I have sent your accounts, corp tax return and dividend voucher for signing via…" at bounding box center [966, 529] width 827 height 58
click at [705, 505] on p "I have sent your accounts, corp tax return for signing via Xero – please log in…" at bounding box center [966, 529] width 827 height 58
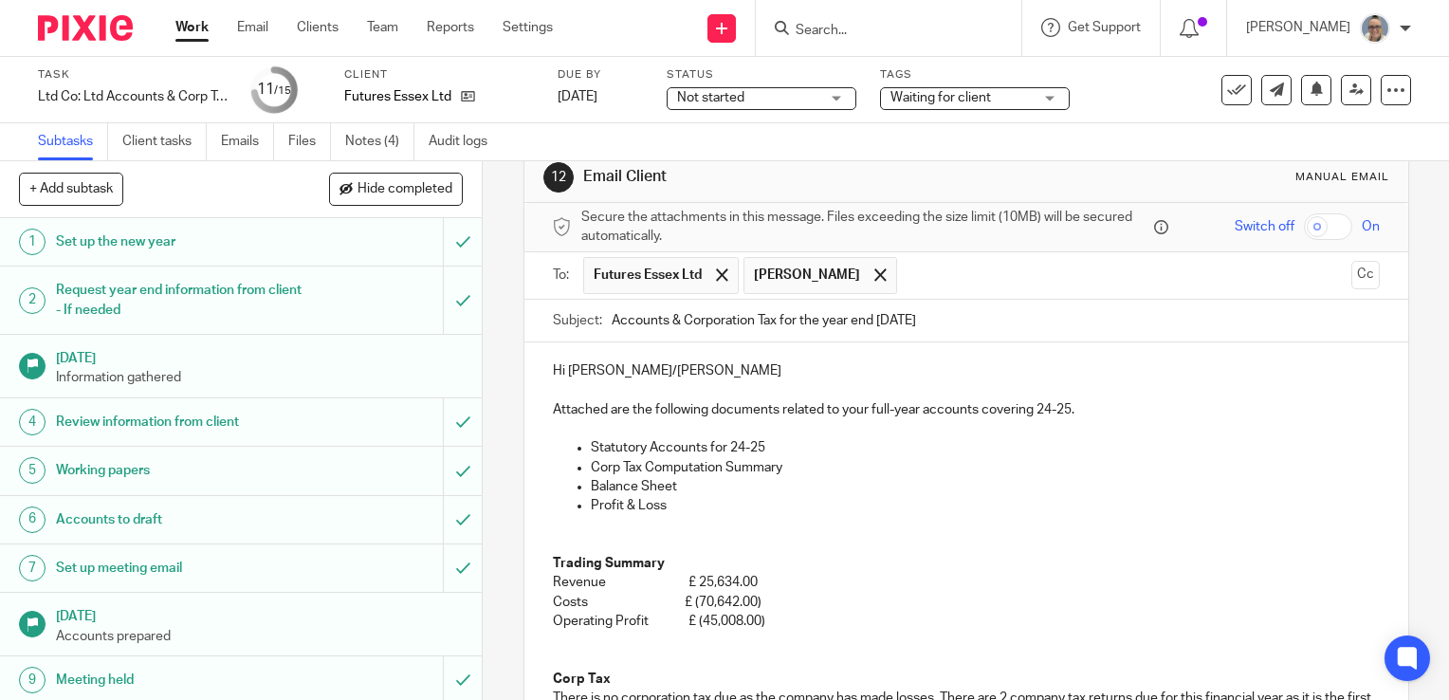
scroll to position [0, 0]
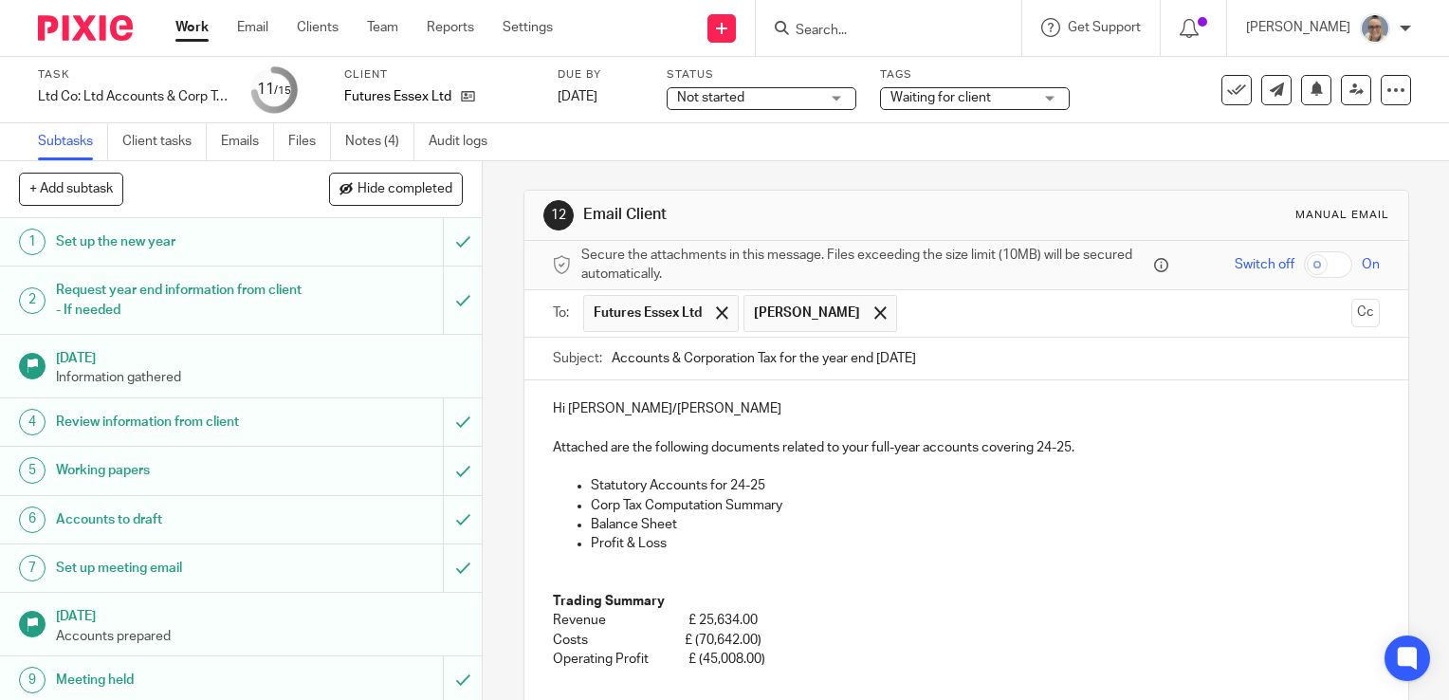
click at [880, 510] on p "Corp Tax Computation Summary" at bounding box center [985, 505] width 789 height 19
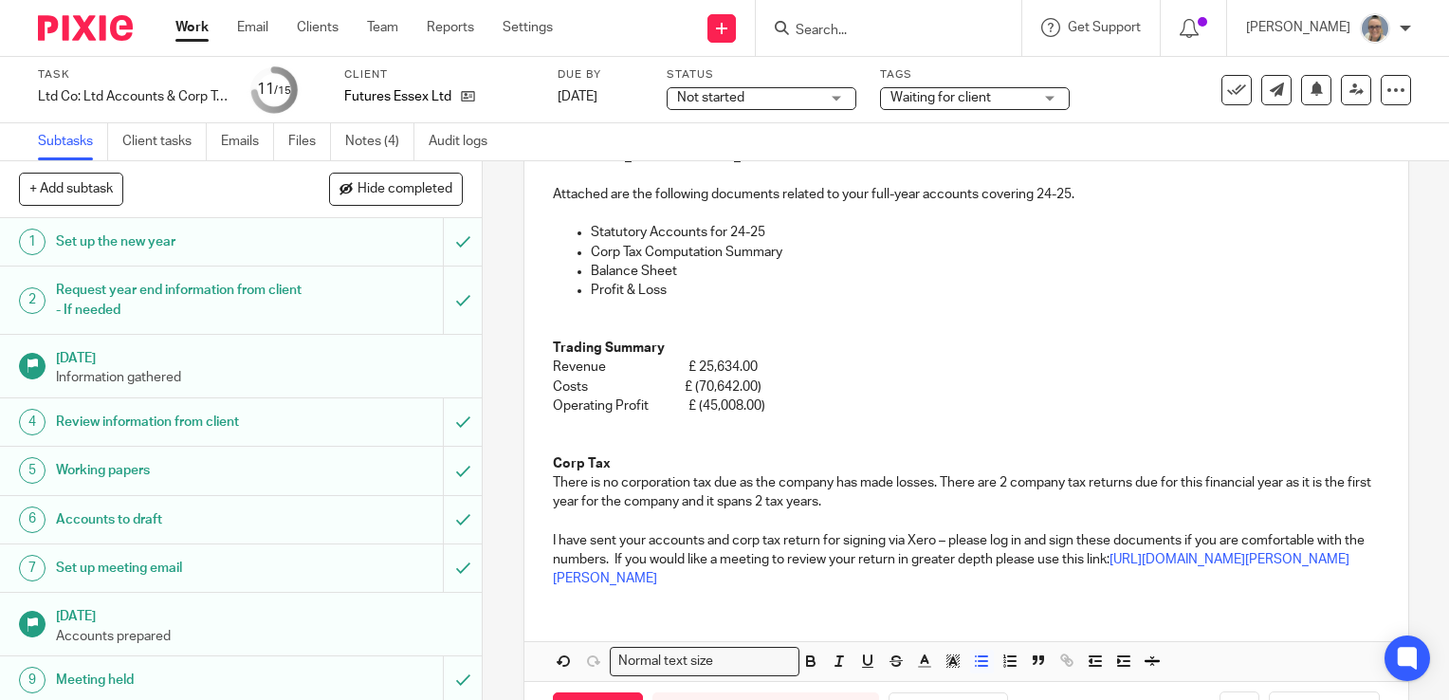
scroll to position [322, 0]
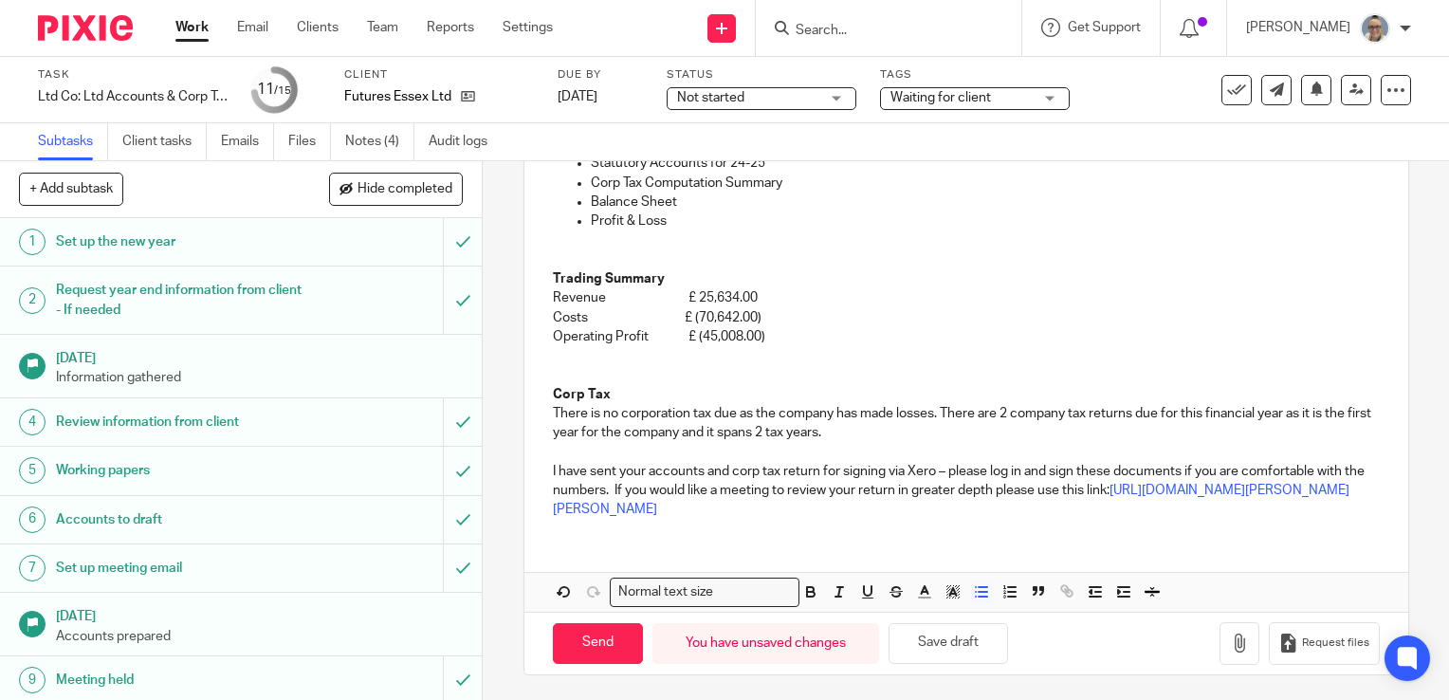
click at [1179, 408] on p "There is no corporation tax due as the company has made losses. There are 2 com…" at bounding box center [966, 423] width 827 height 39
click at [905, 435] on p "There is no corporation tax due as the company has made losses. There are 2 com…" at bounding box center [966, 423] width 827 height 39
click at [595, 635] on input "Send" at bounding box center [598, 643] width 90 height 41
type input "Sent"
